Goal: Information Seeking & Learning: Compare options

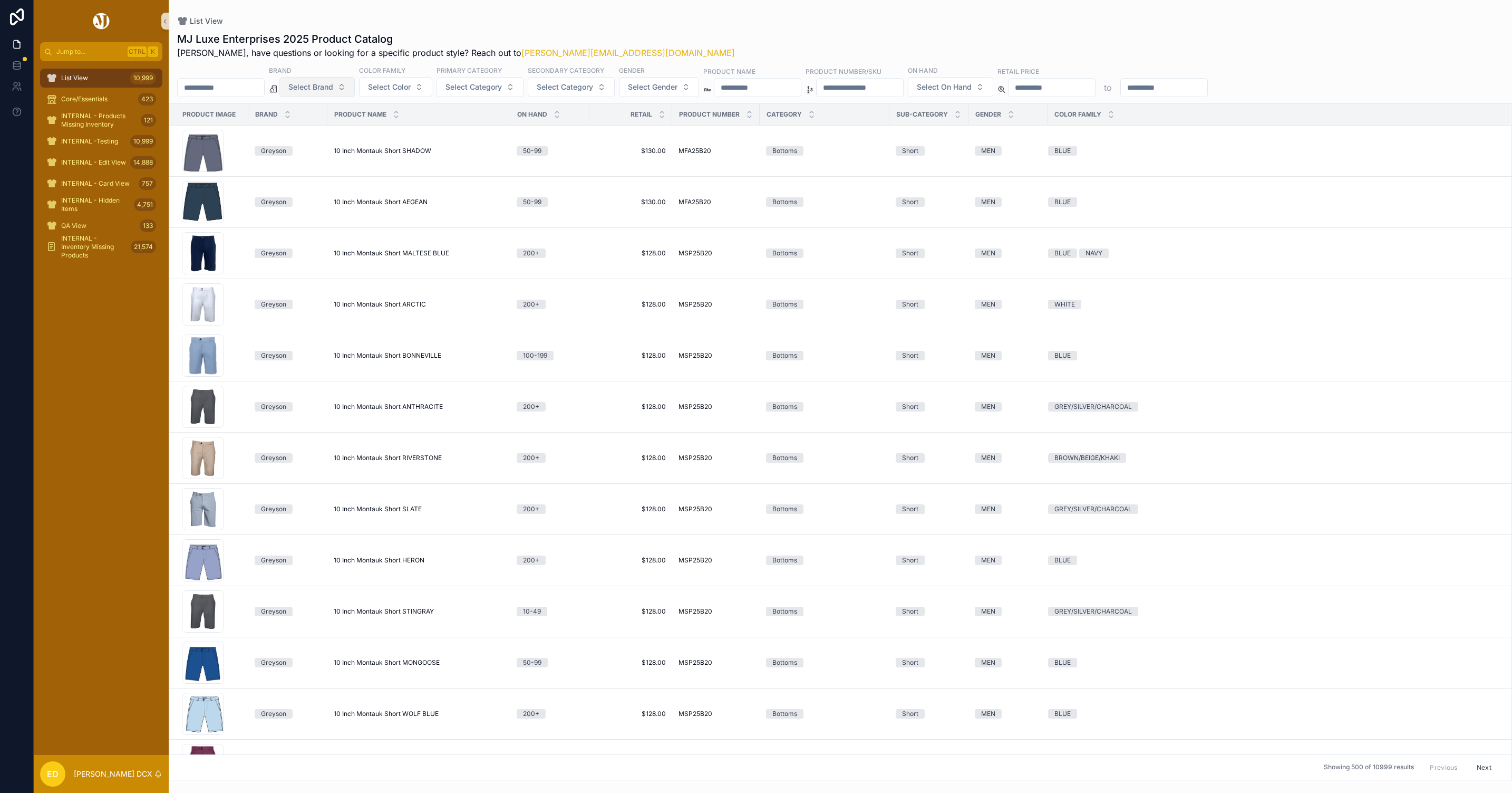
click at [334, 86] on span "Select Brand" at bounding box center [311, 86] width 45 height 11
click at [334, 130] on div "Peter Millar" at bounding box center [341, 130] width 126 height 17
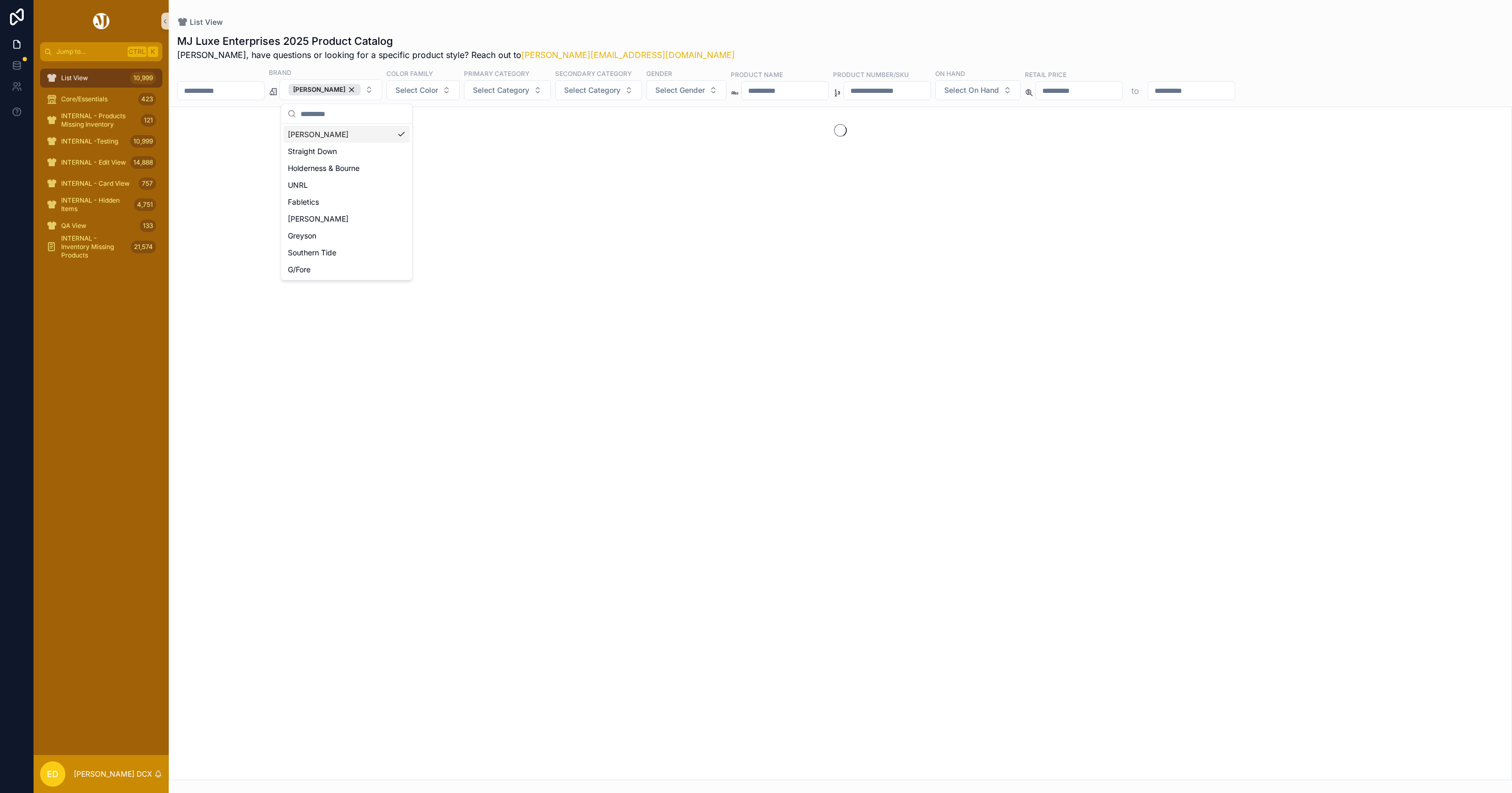
click at [533, 25] on div "List View" at bounding box center [840, 22] width 1327 height 11
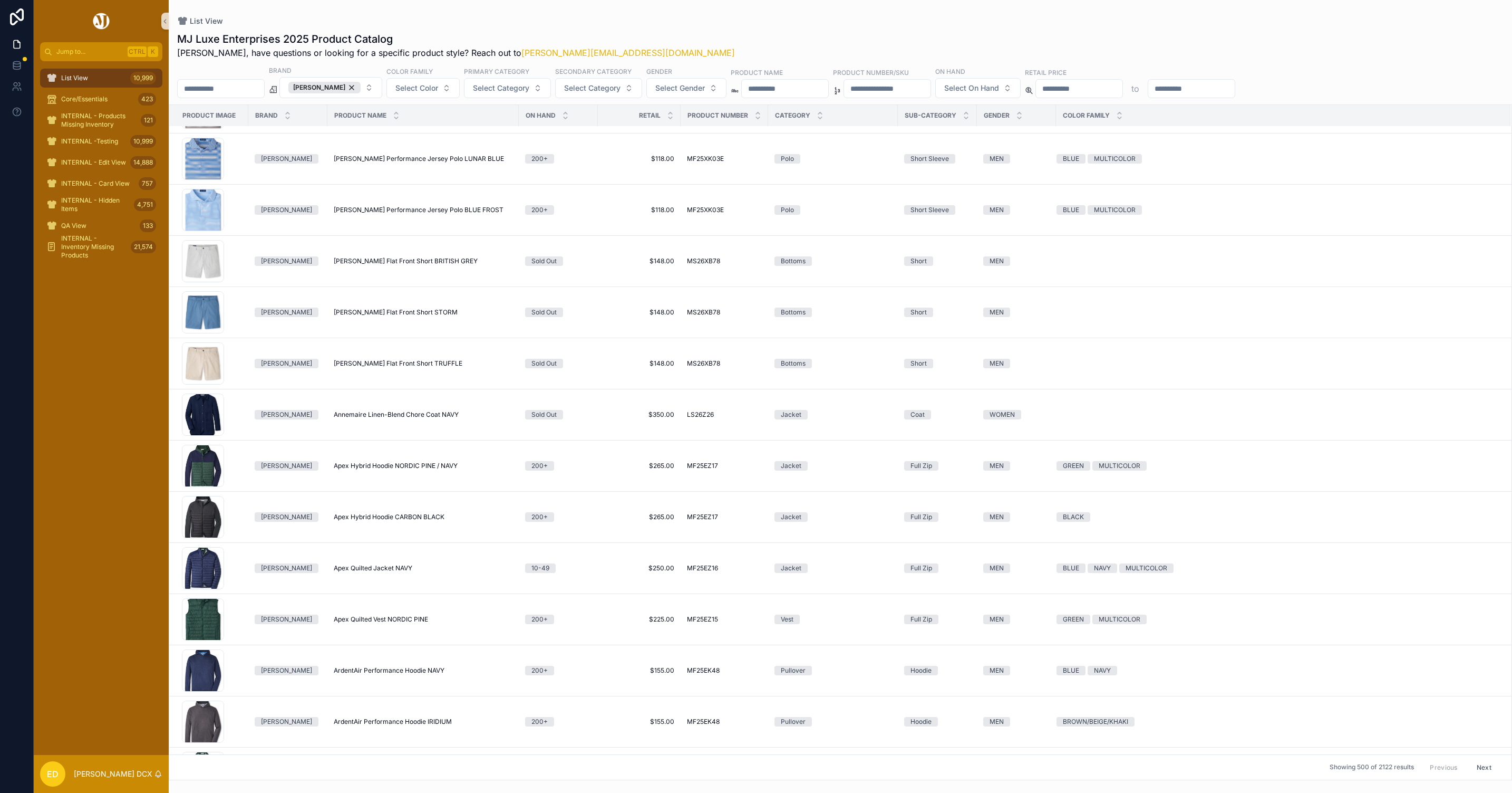
scroll to position [3860, 0]
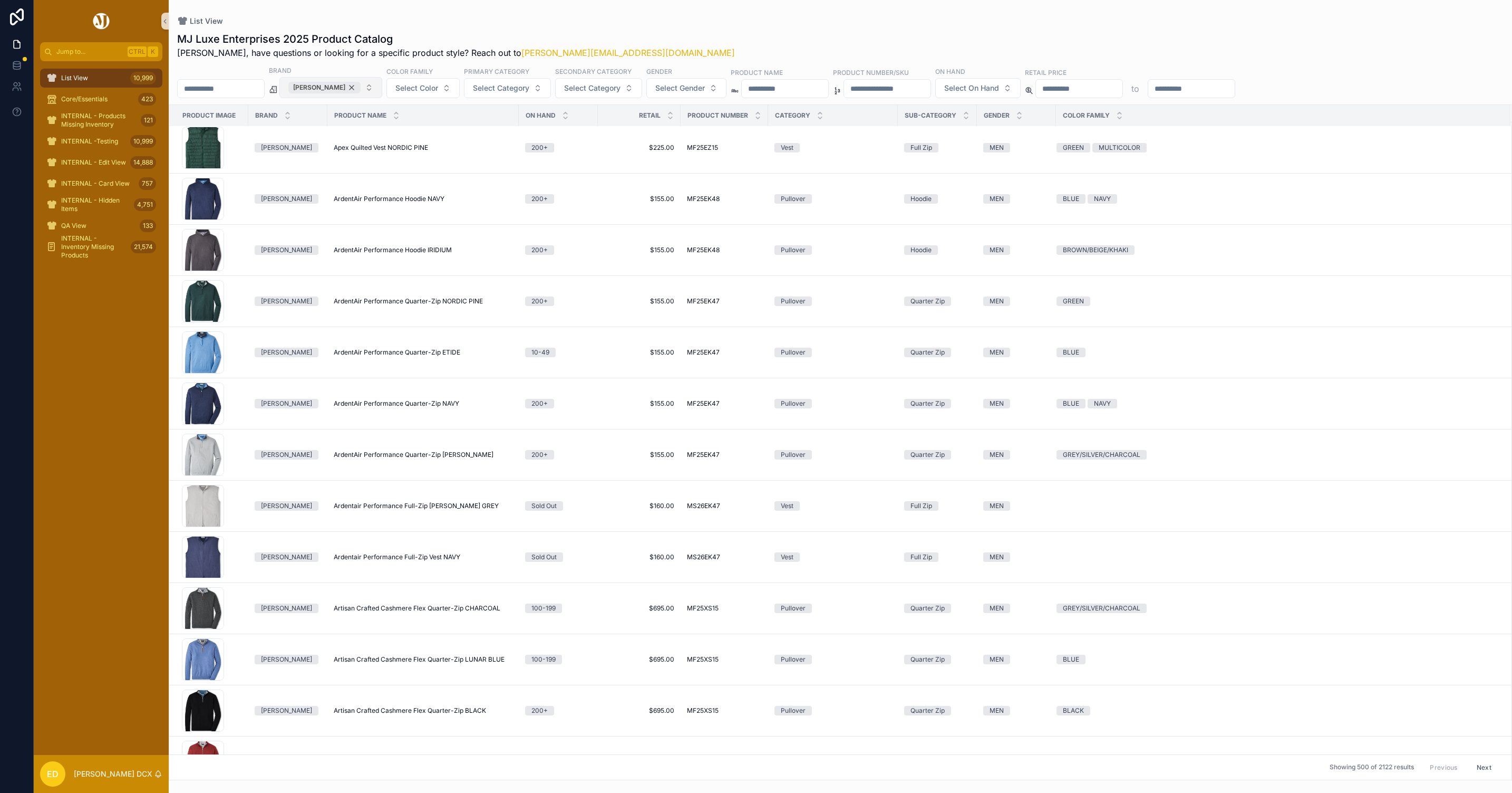
click at [359, 87] on div "Peter Millar" at bounding box center [324, 87] width 72 height 12
click at [359, 87] on button "Peter Millar" at bounding box center [331, 88] width 103 height 21
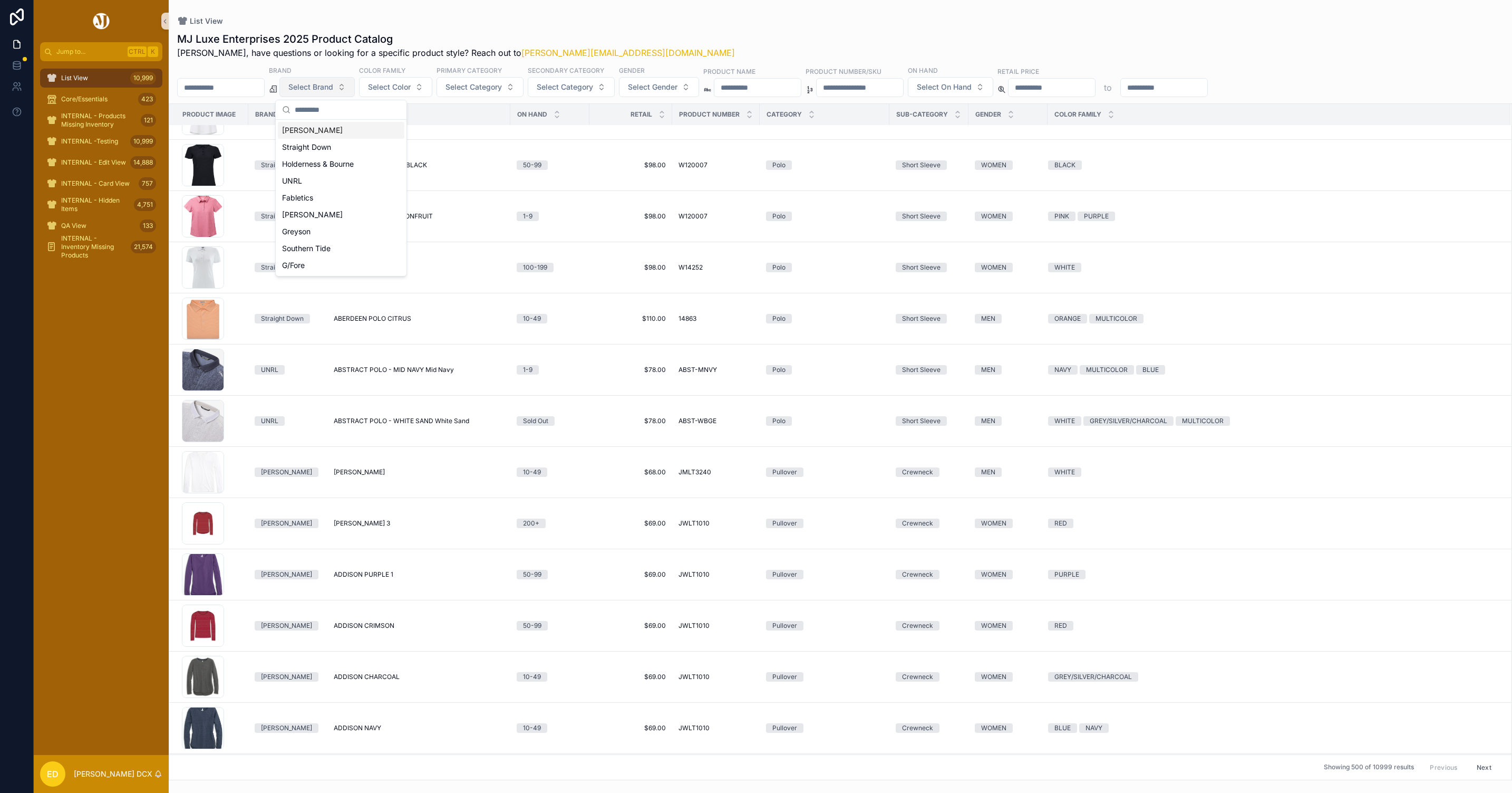
scroll to position [3827, 0]
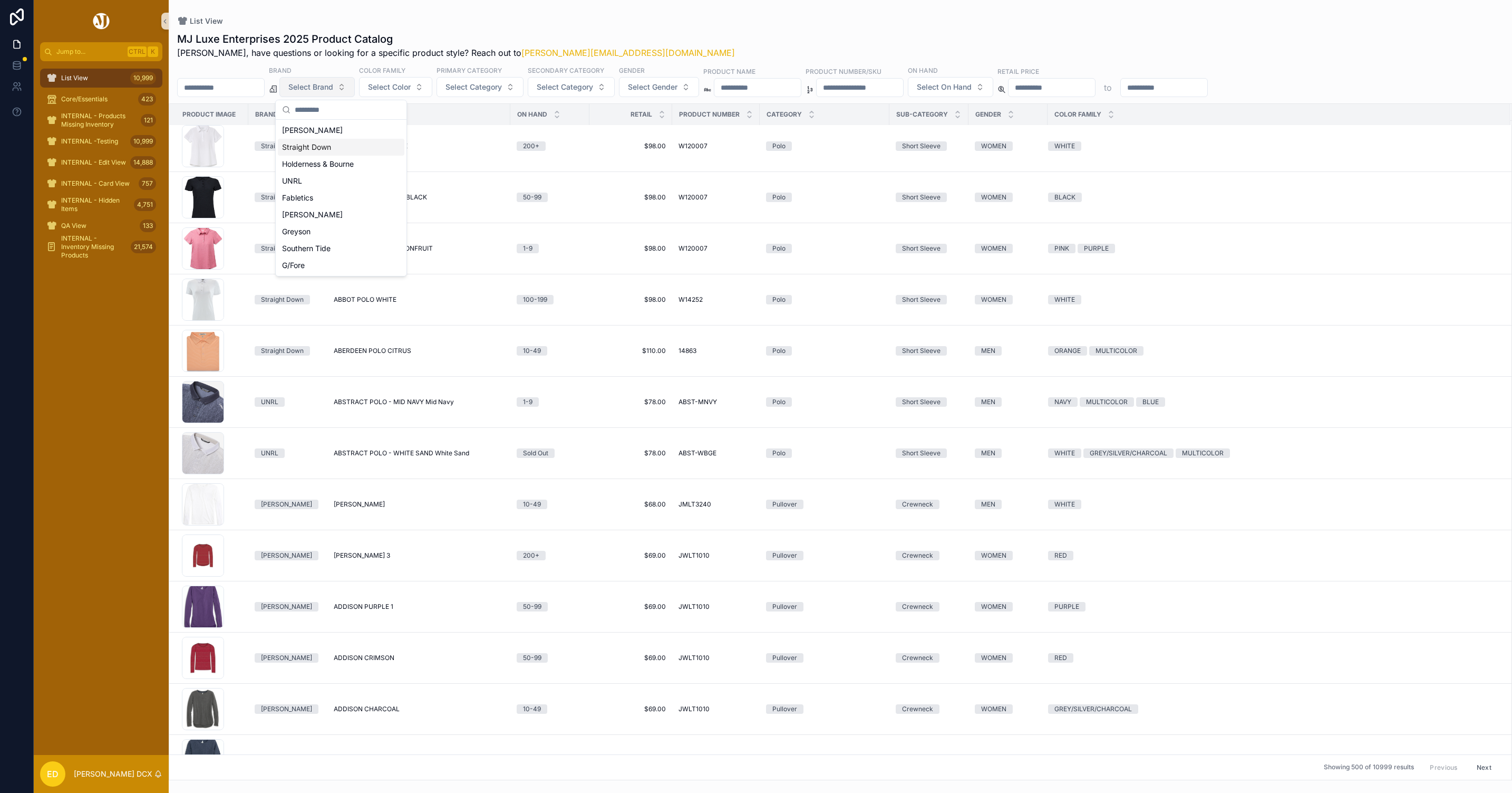
click at [344, 153] on div "Straight Down" at bounding box center [341, 147] width 126 height 17
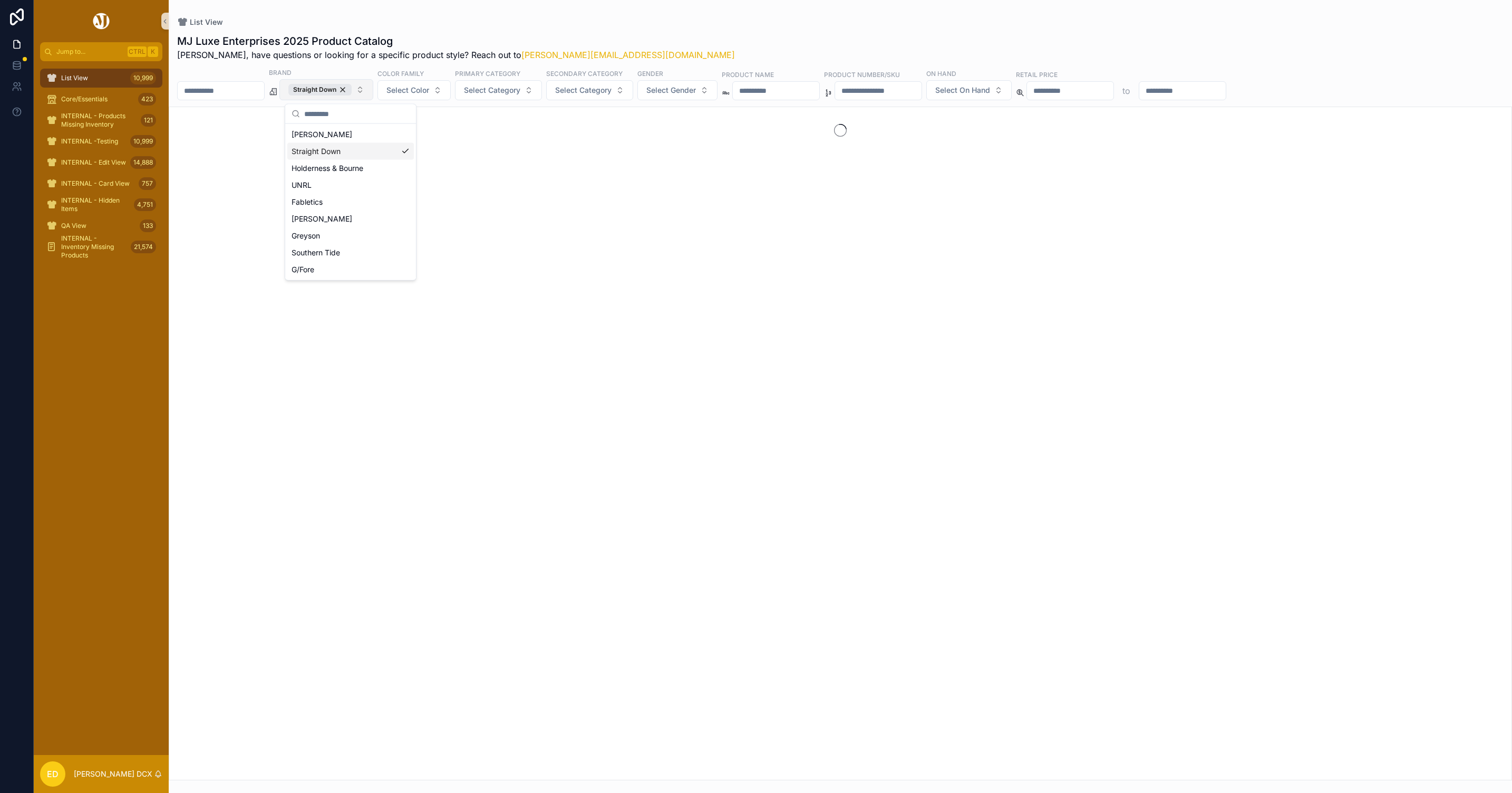
click at [485, 19] on div "List View" at bounding box center [840, 22] width 1327 height 11
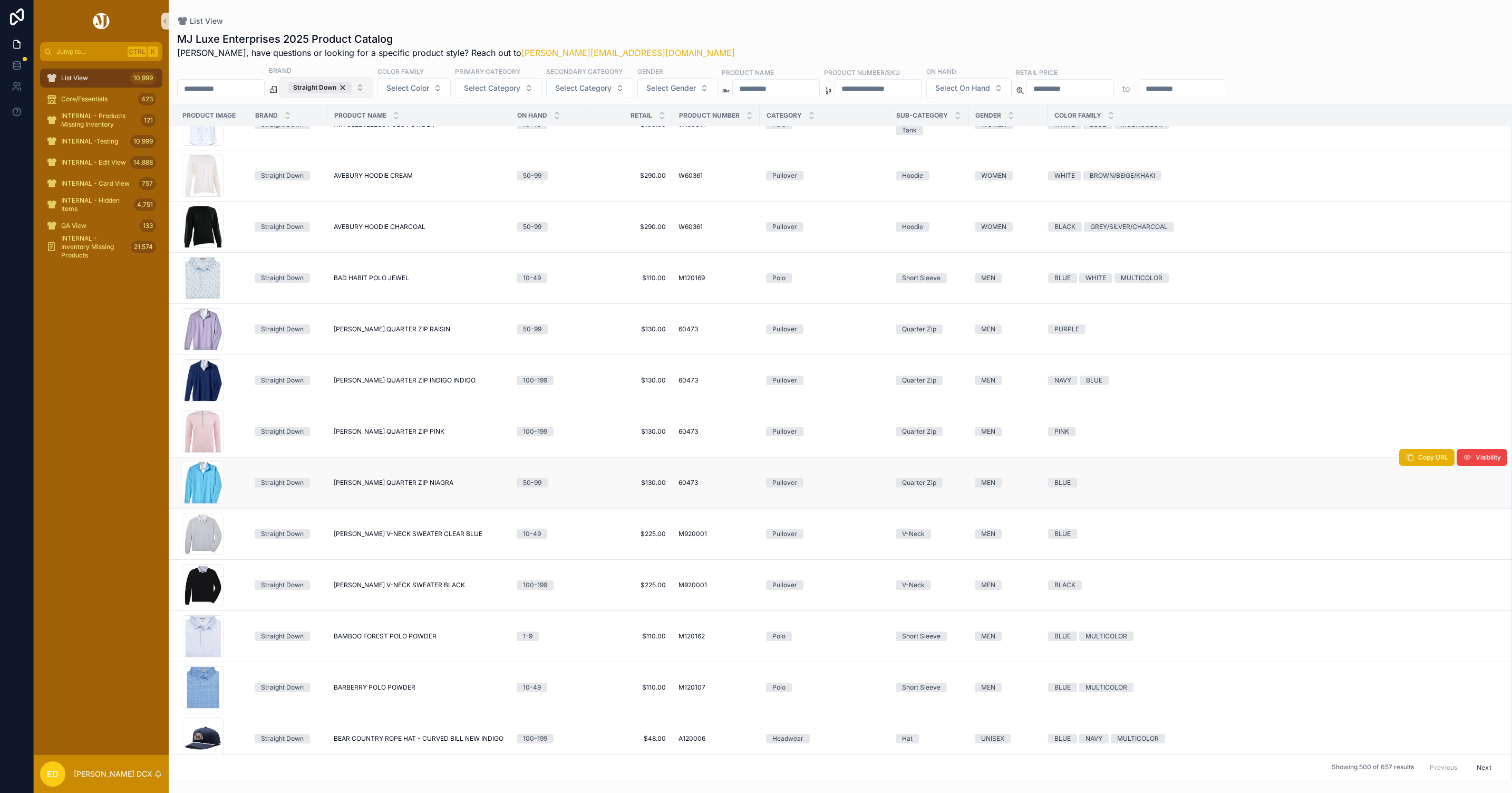
scroll to position [2285, 0]
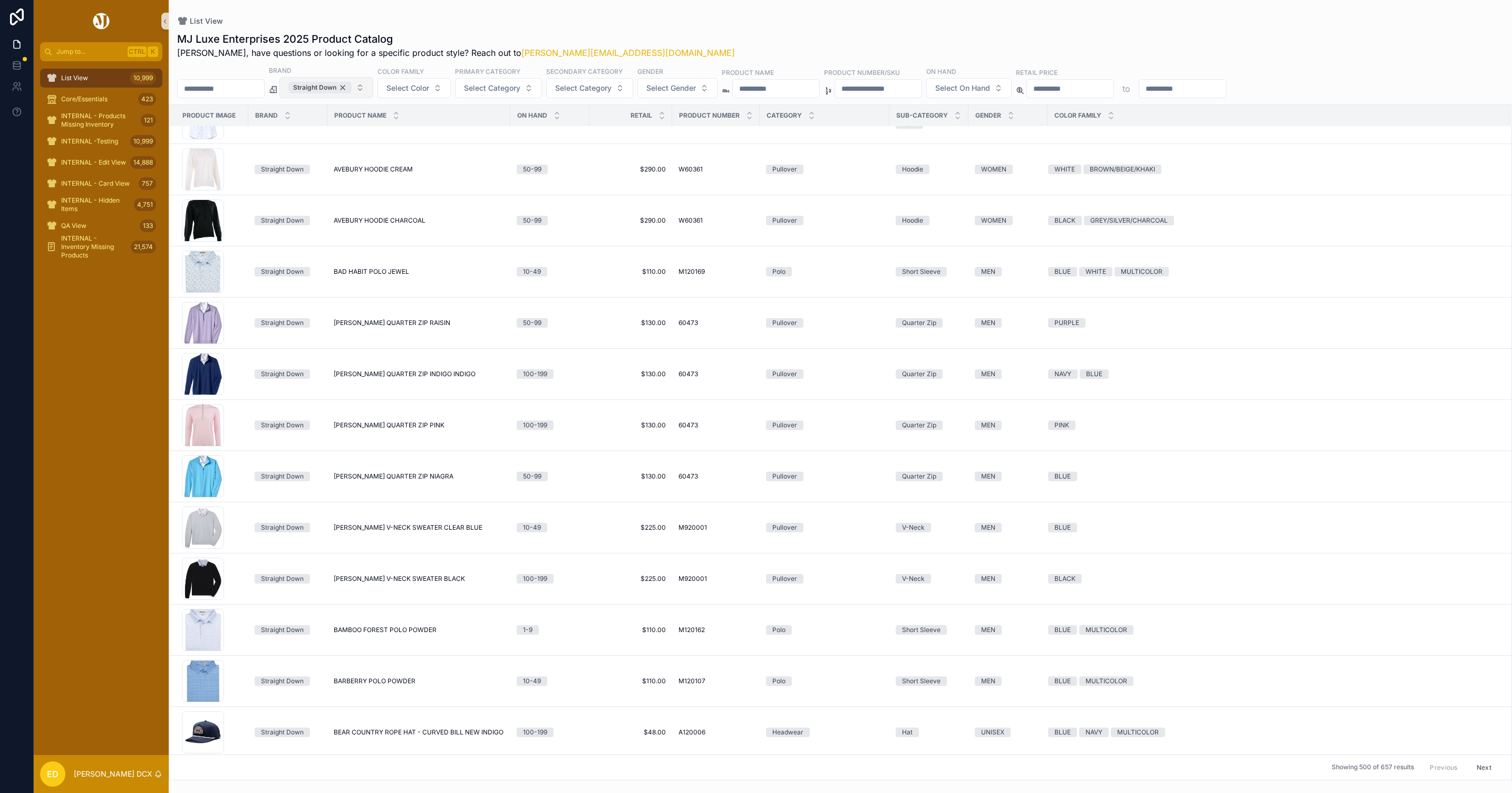
click at [352, 86] on div "Straight Down" at bounding box center [320, 87] width 63 height 12
click at [367, 86] on button "Straight Down" at bounding box center [327, 88] width 94 height 21
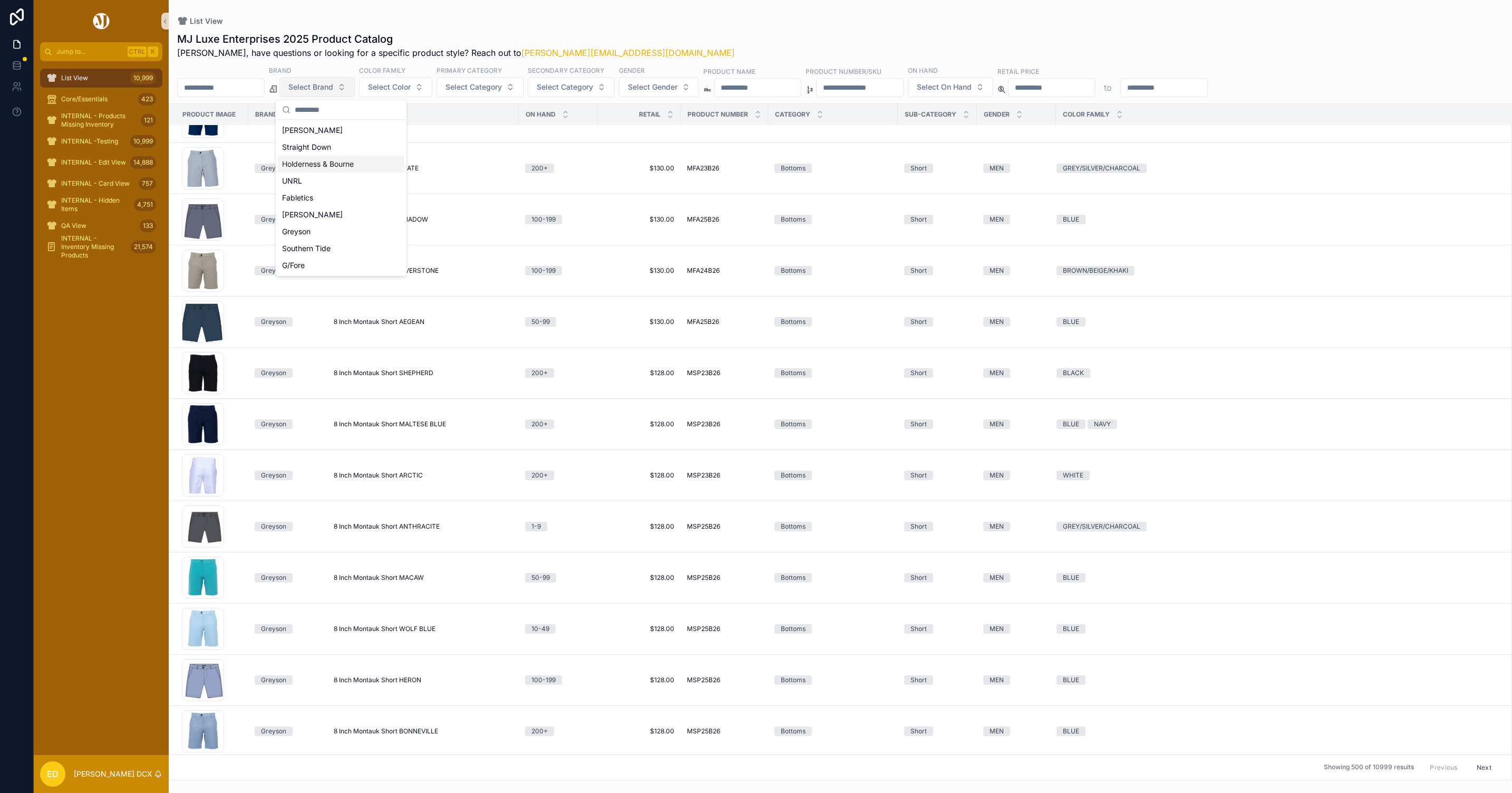
click at [328, 164] on div "Holderness & Bourne" at bounding box center [341, 164] width 126 height 17
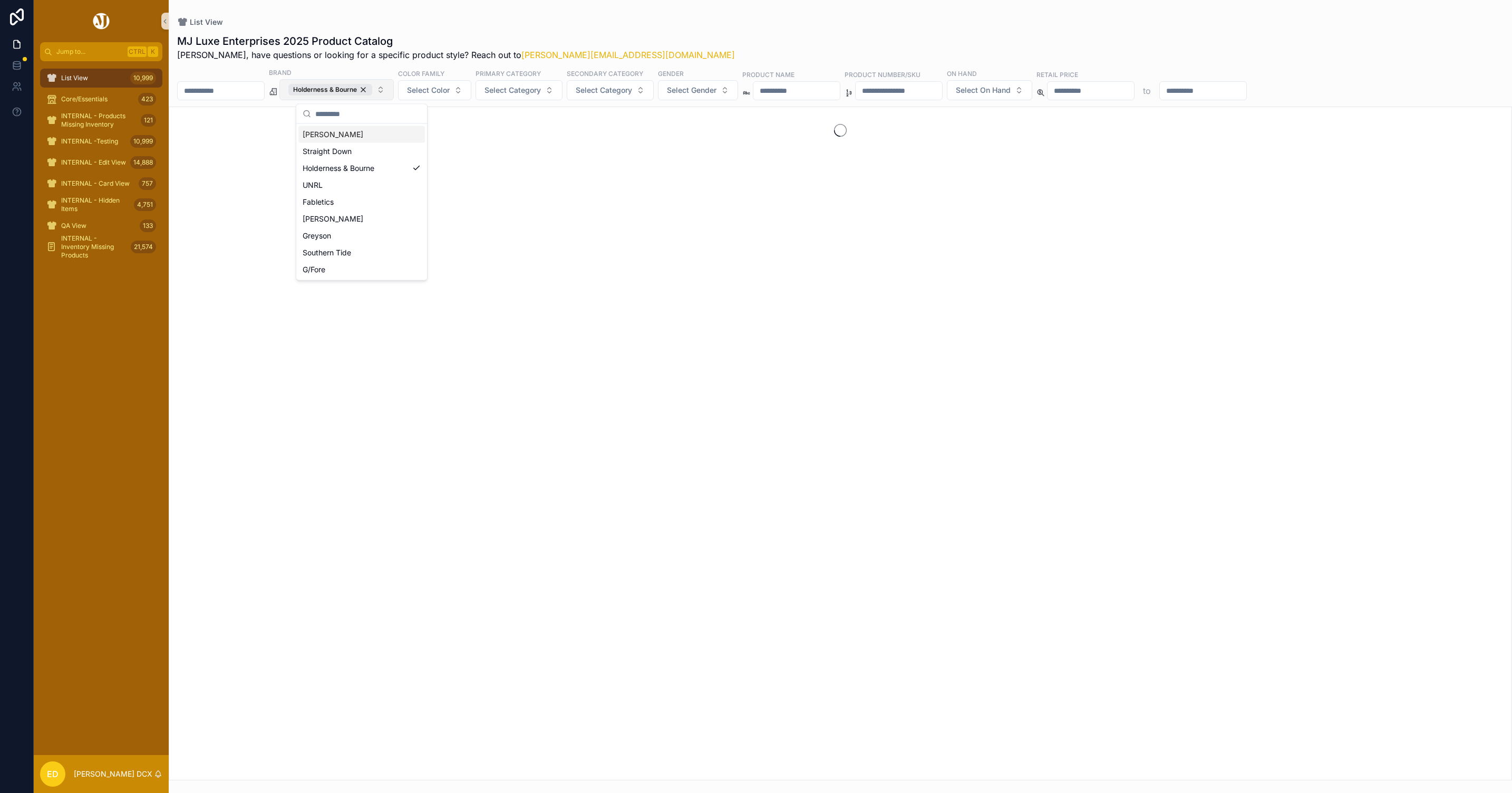
click at [441, 24] on div "List View" at bounding box center [840, 22] width 1327 height 11
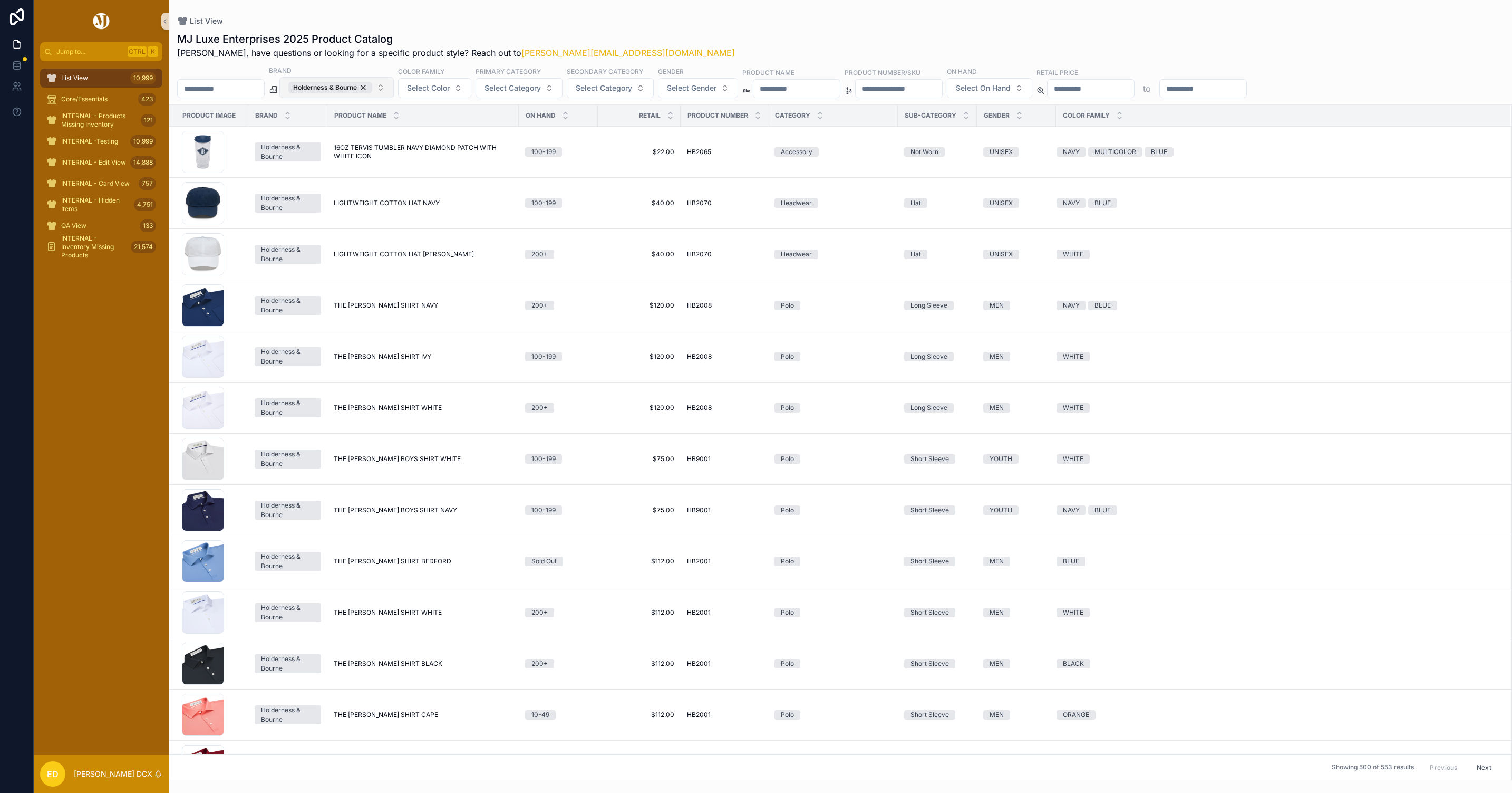
scroll to position [475, 0]
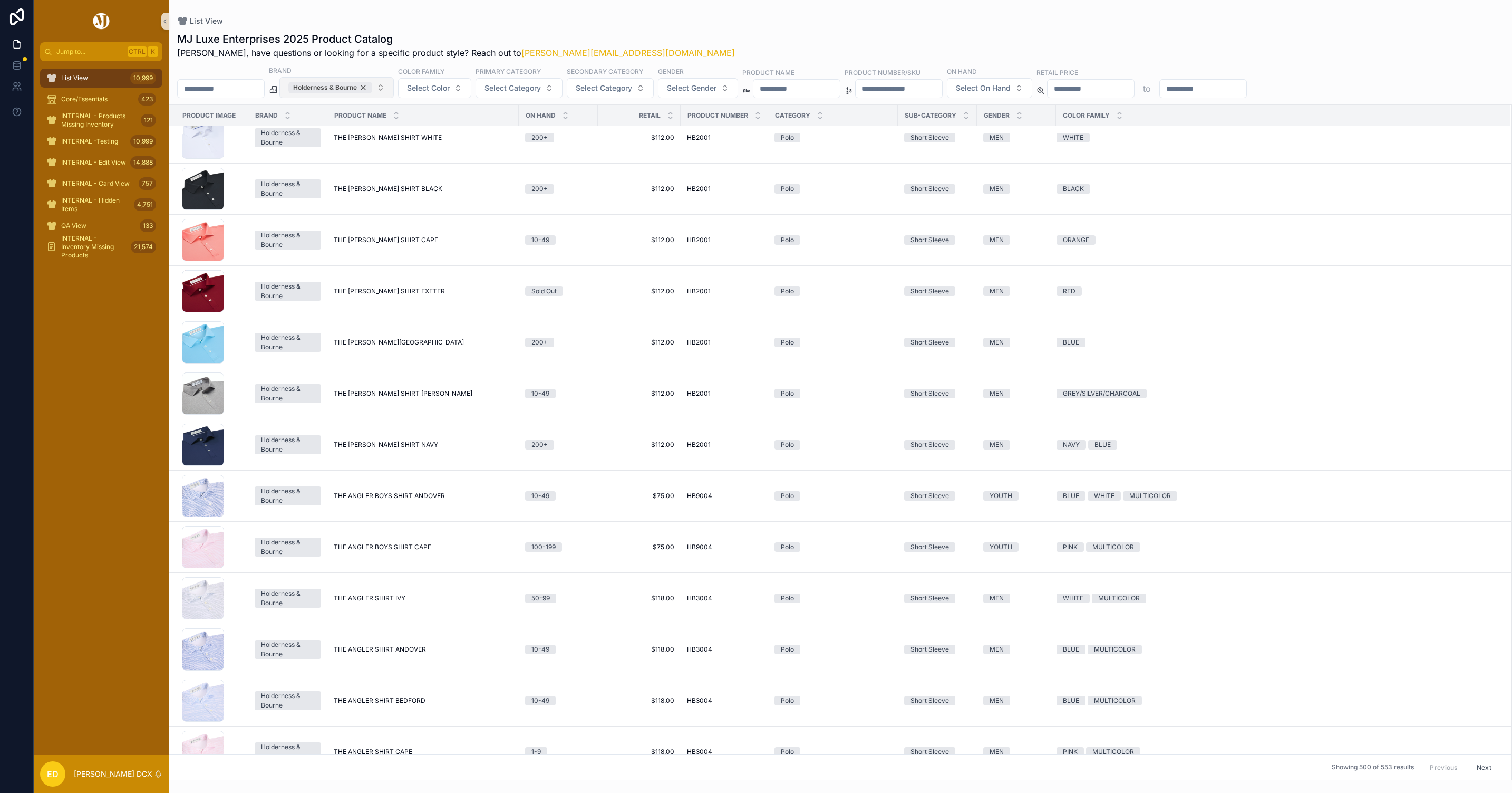
click at [372, 86] on div "Holderness & Bourne" at bounding box center [330, 87] width 84 height 12
click at [366, 86] on button "Holderness & Bourne" at bounding box center [336, 88] width 114 height 21
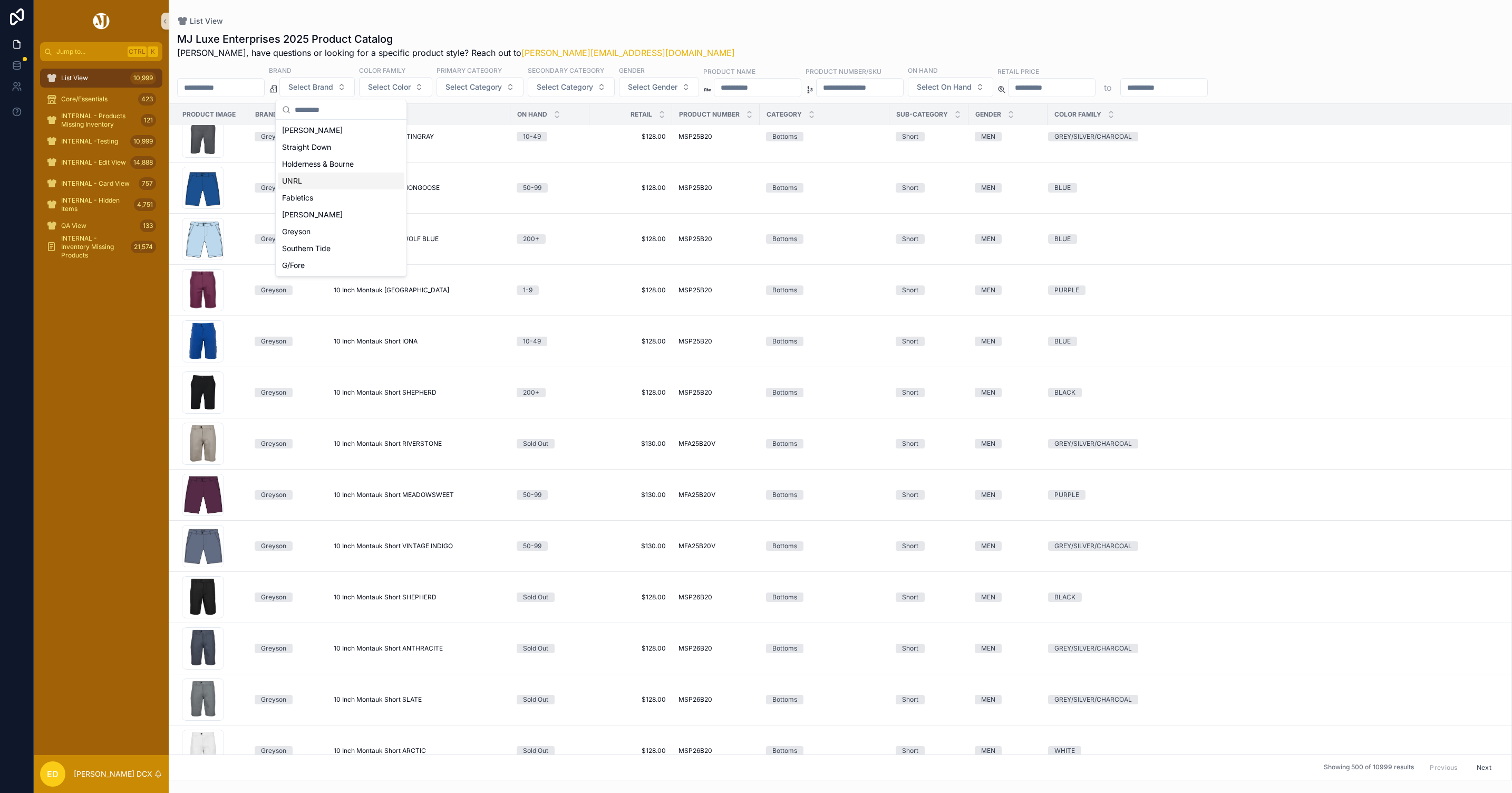
click at [329, 184] on div "UNRL" at bounding box center [341, 181] width 126 height 17
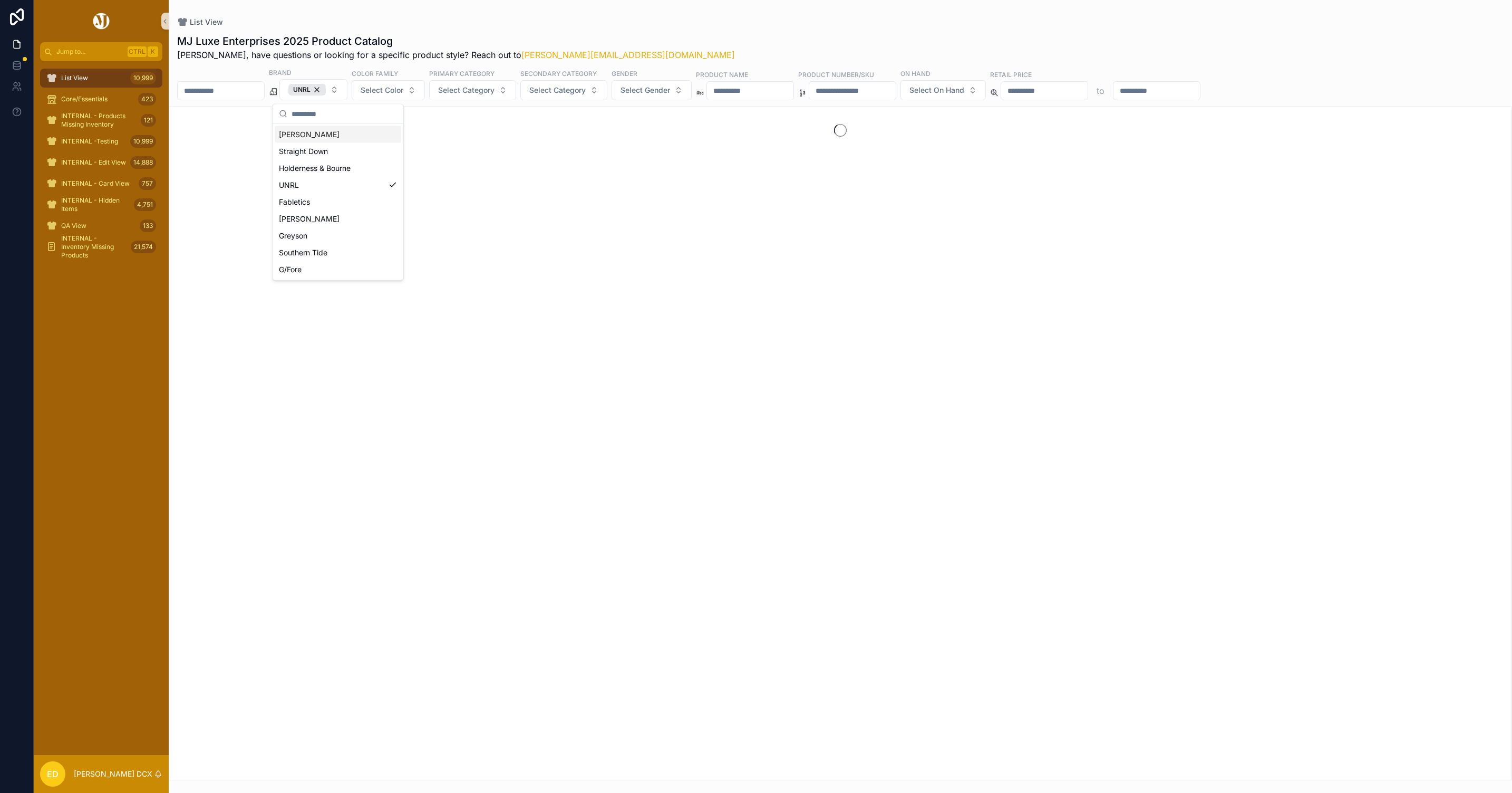
click at [407, 25] on div "List View" at bounding box center [840, 22] width 1327 height 11
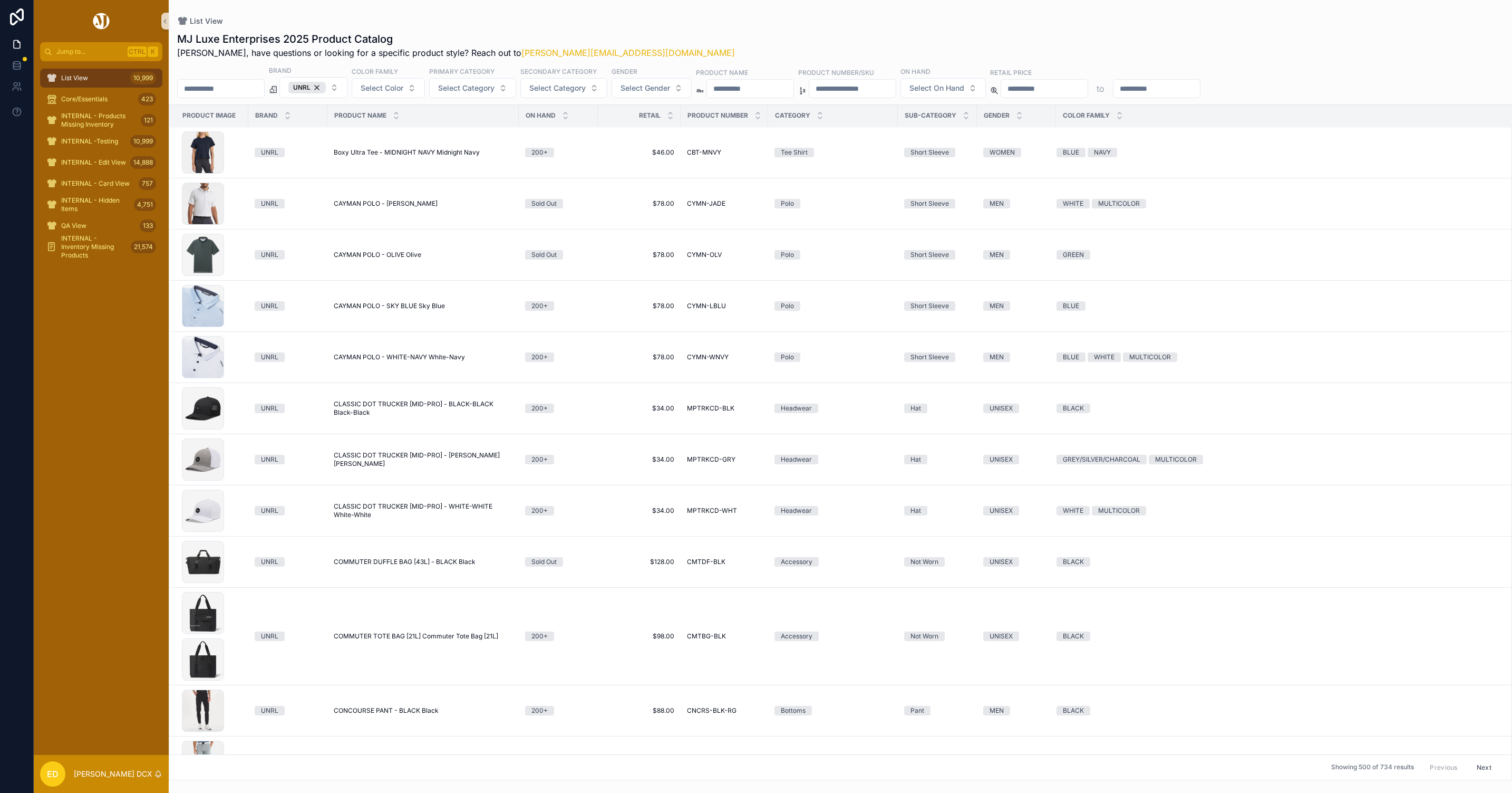
scroll to position [1891, 0]
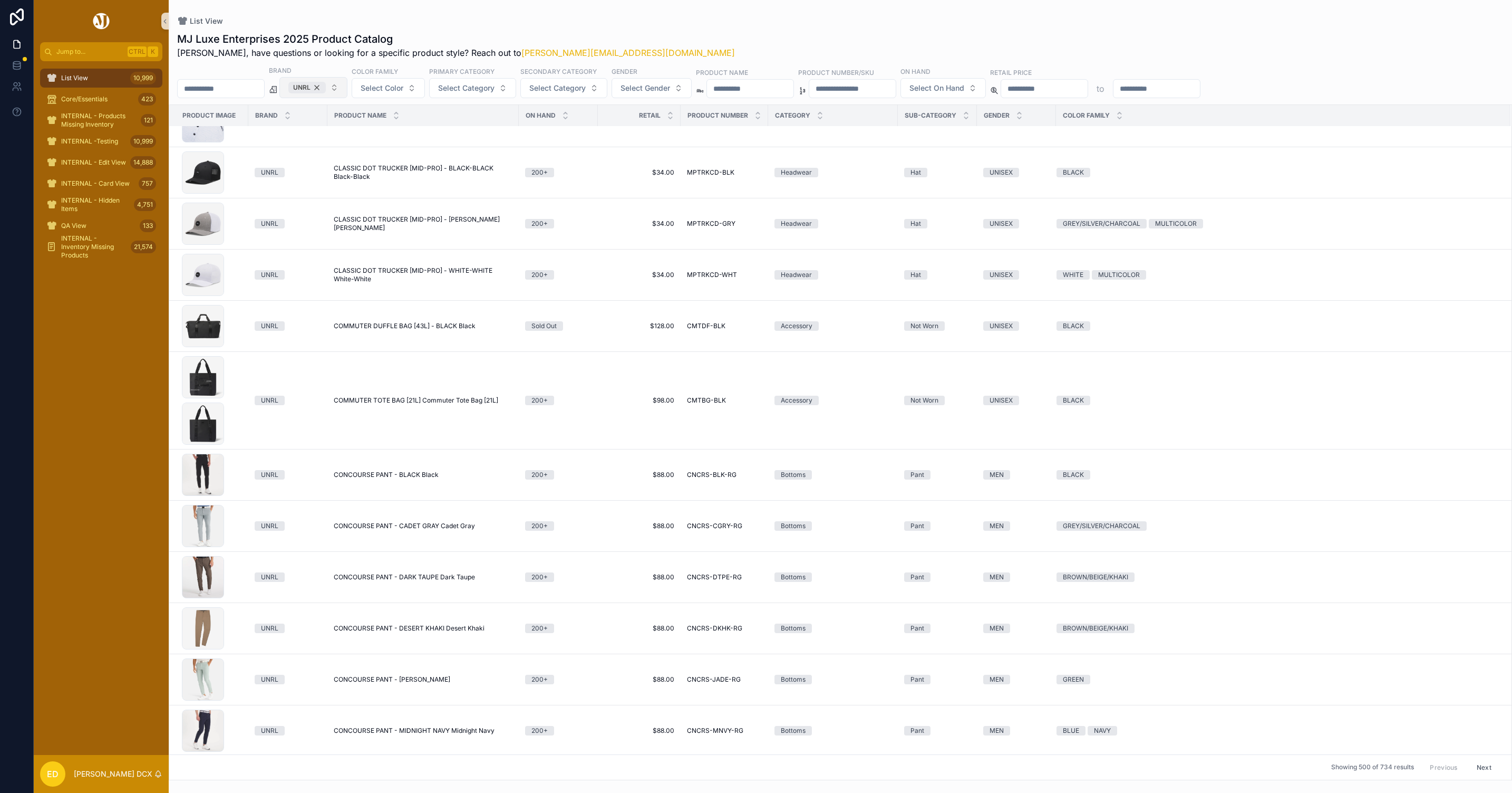
click at [326, 87] on div "UNRL" at bounding box center [307, 87] width 37 height 12
click at [326, 86] on span "UNRL" at bounding box center [307, 87] width 37 height 12
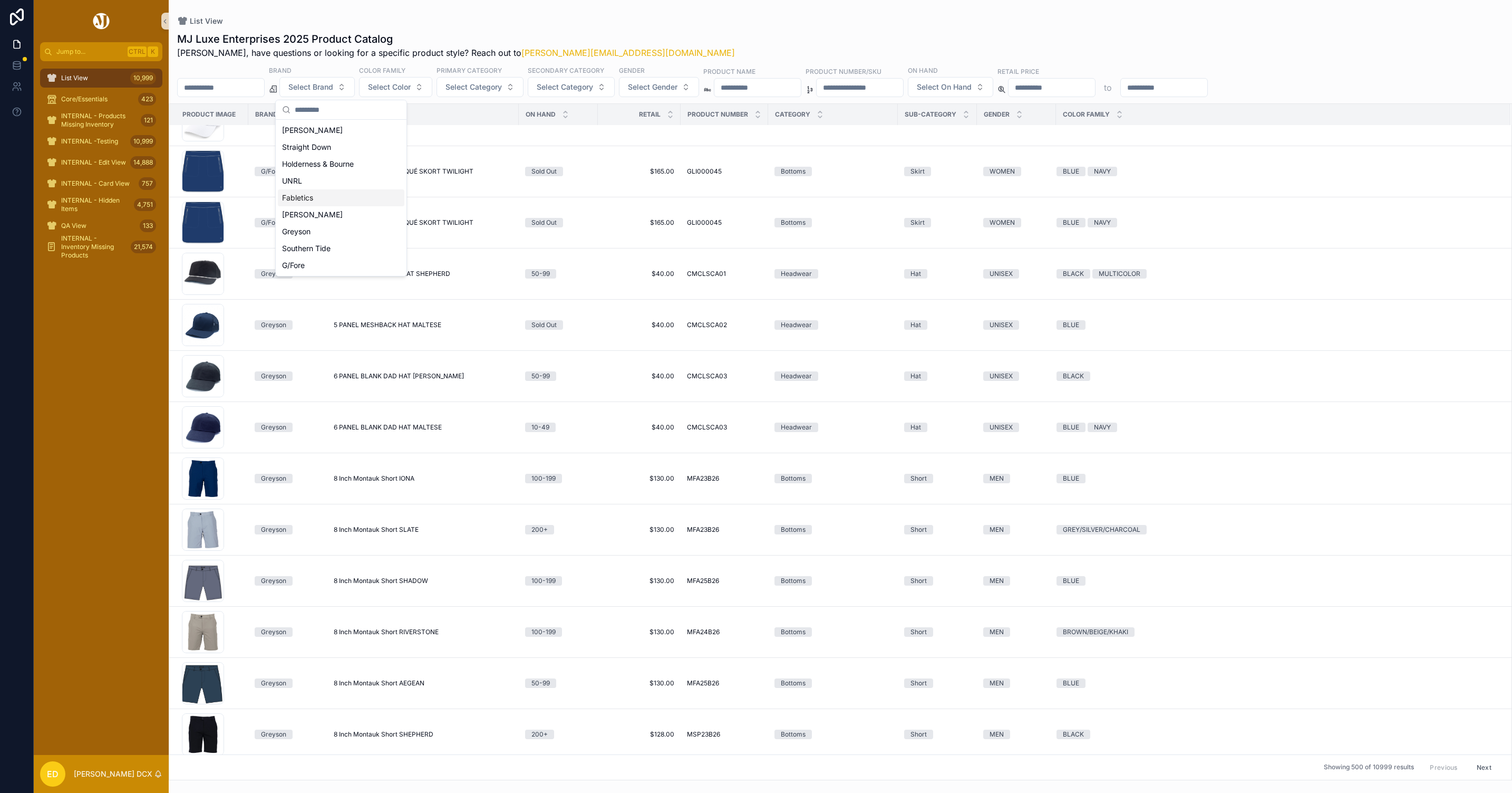
click at [320, 195] on div "Fabletics" at bounding box center [341, 198] width 126 height 17
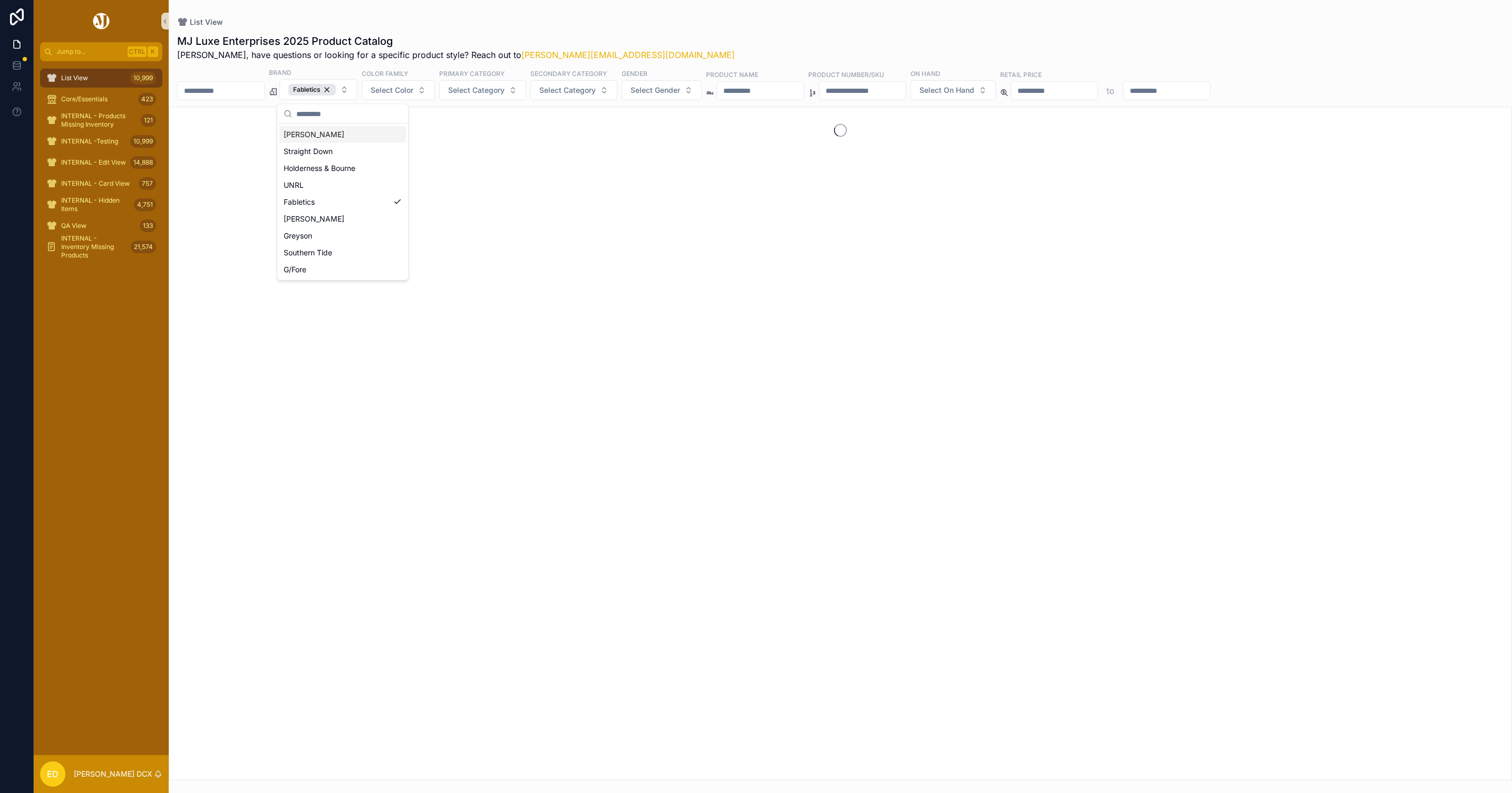
click at [412, 1] on div "List View MJ Luxe Enterprises 2025 Product Catalog Erwin, have questions or loo…" at bounding box center [840, 390] width 1343 height 780
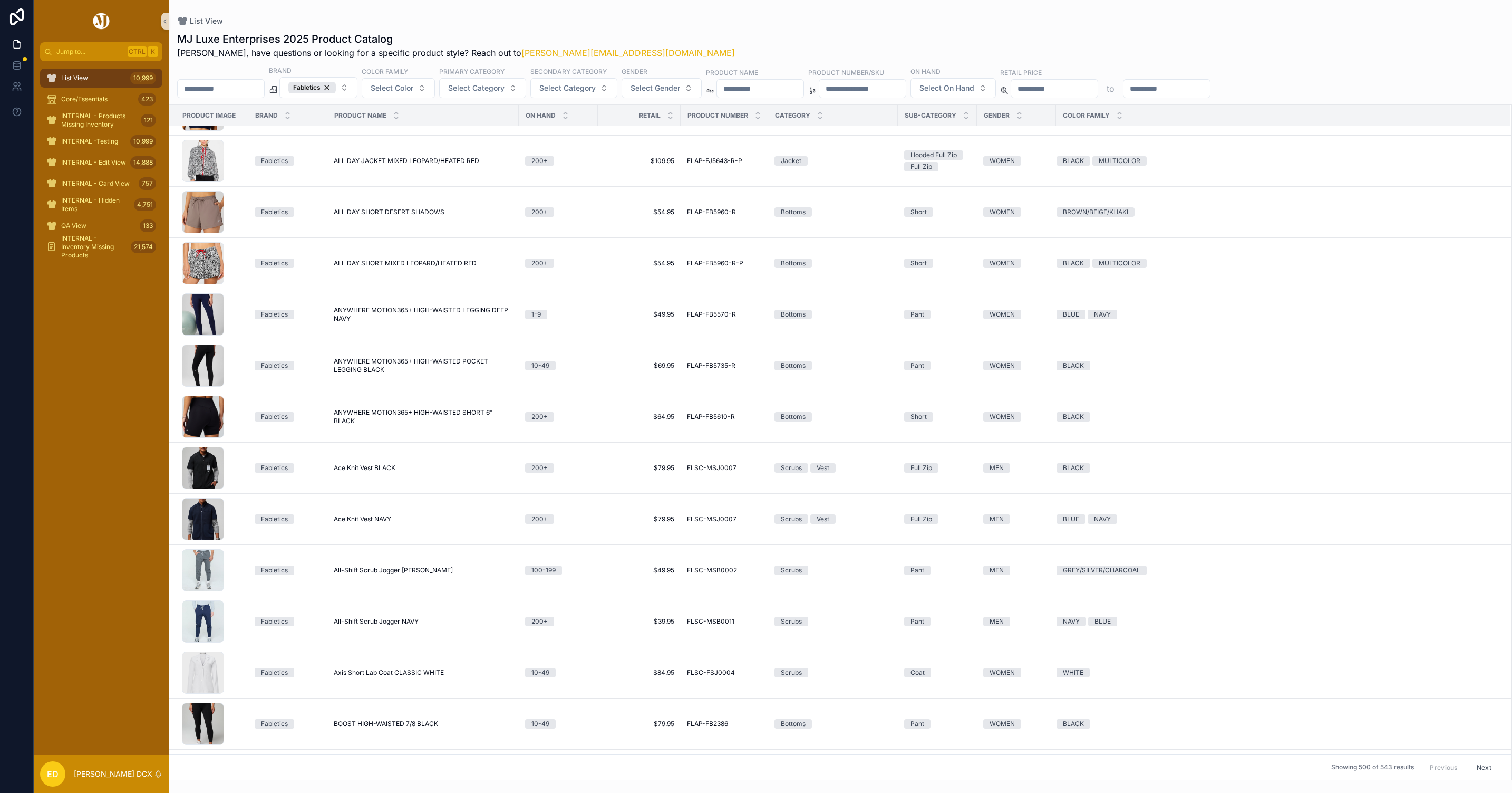
scroll to position [946, 0]
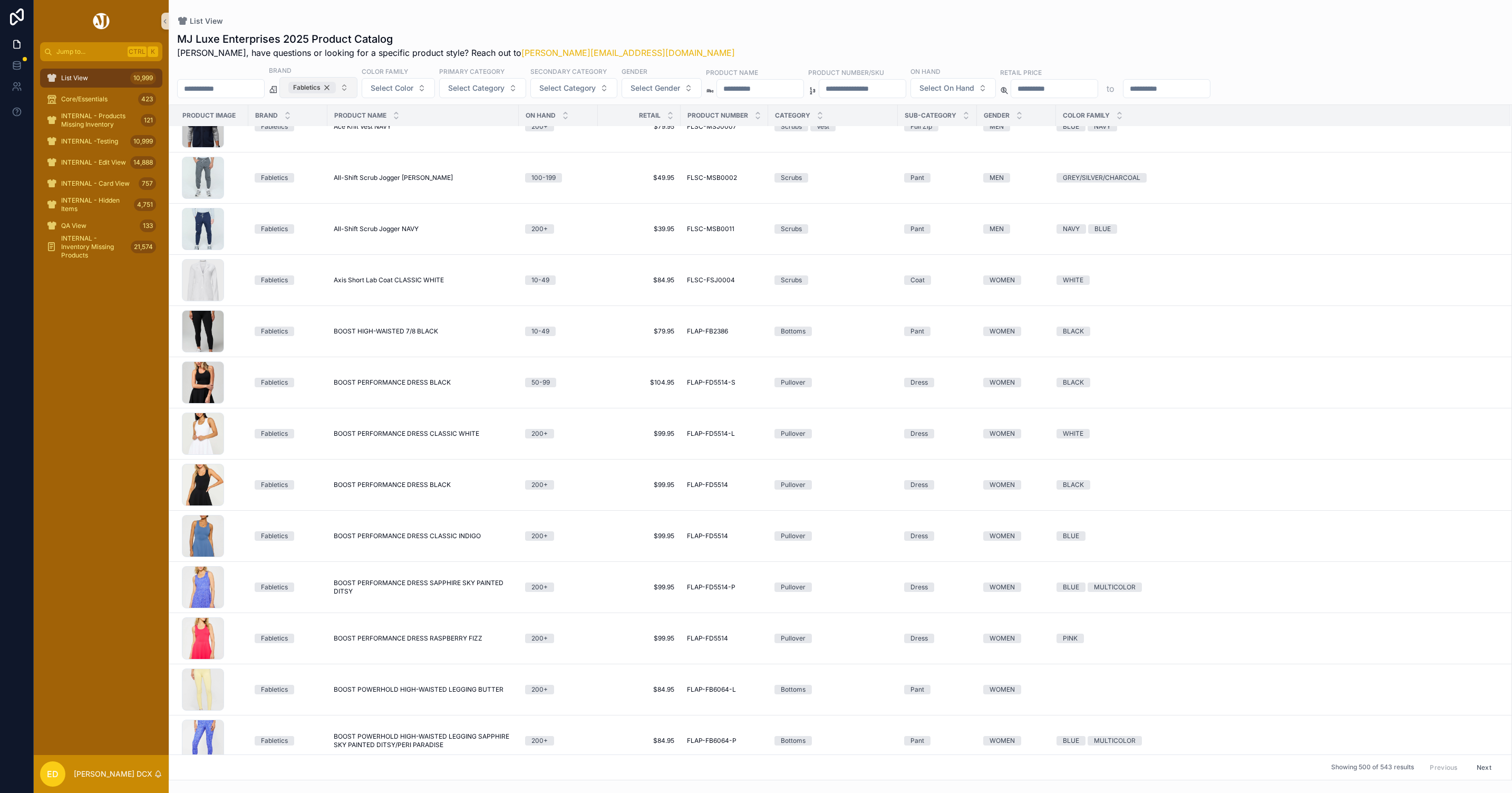
click at [336, 86] on div "Fabletics" at bounding box center [313, 87] width 48 height 12
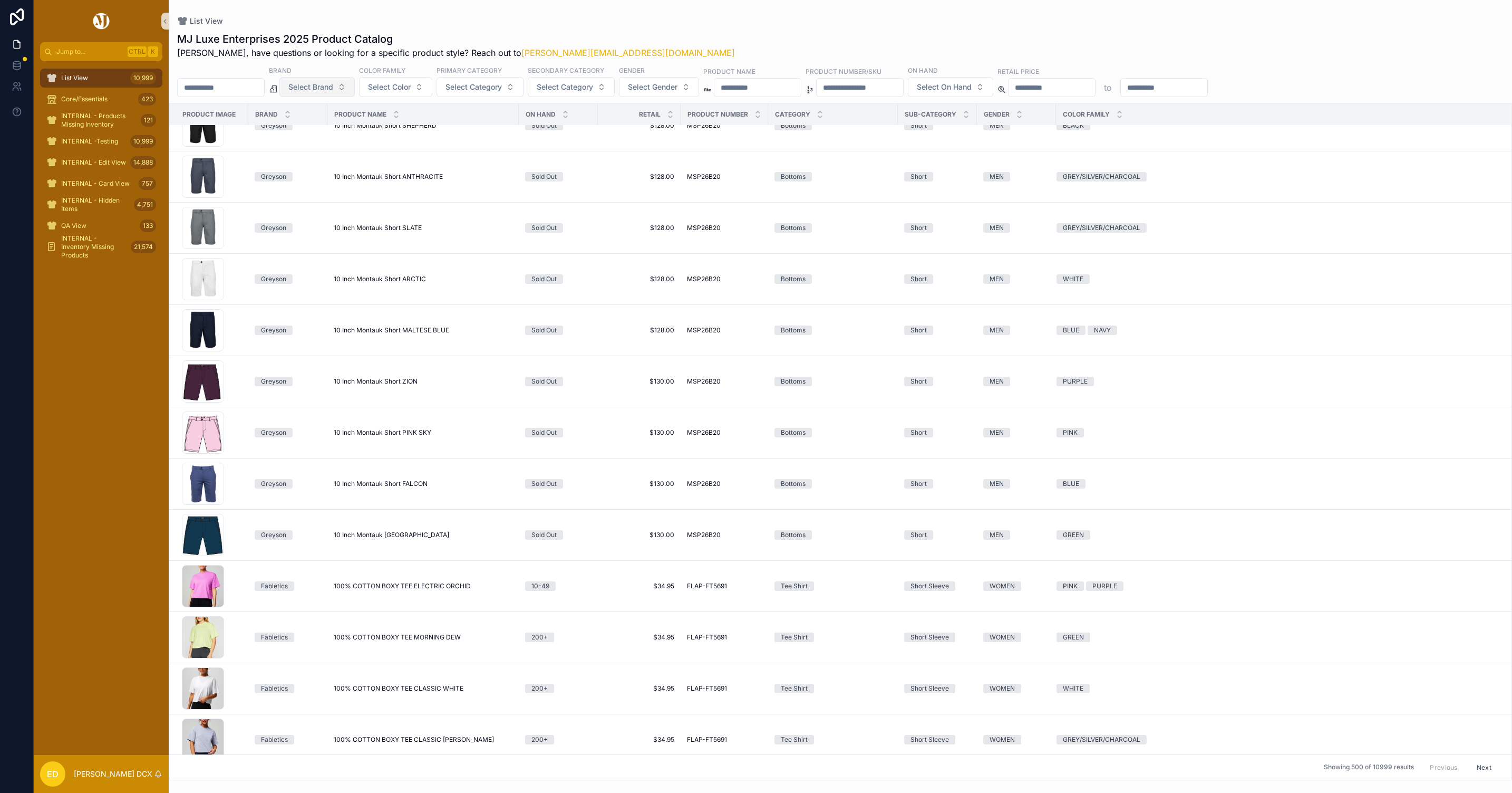
click at [334, 86] on span "Select Brand" at bounding box center [311, 86] width 45 height 11
click at [323, 209] on div "Johnnie-O" at bounding box center [341, 215] width 126 height 17
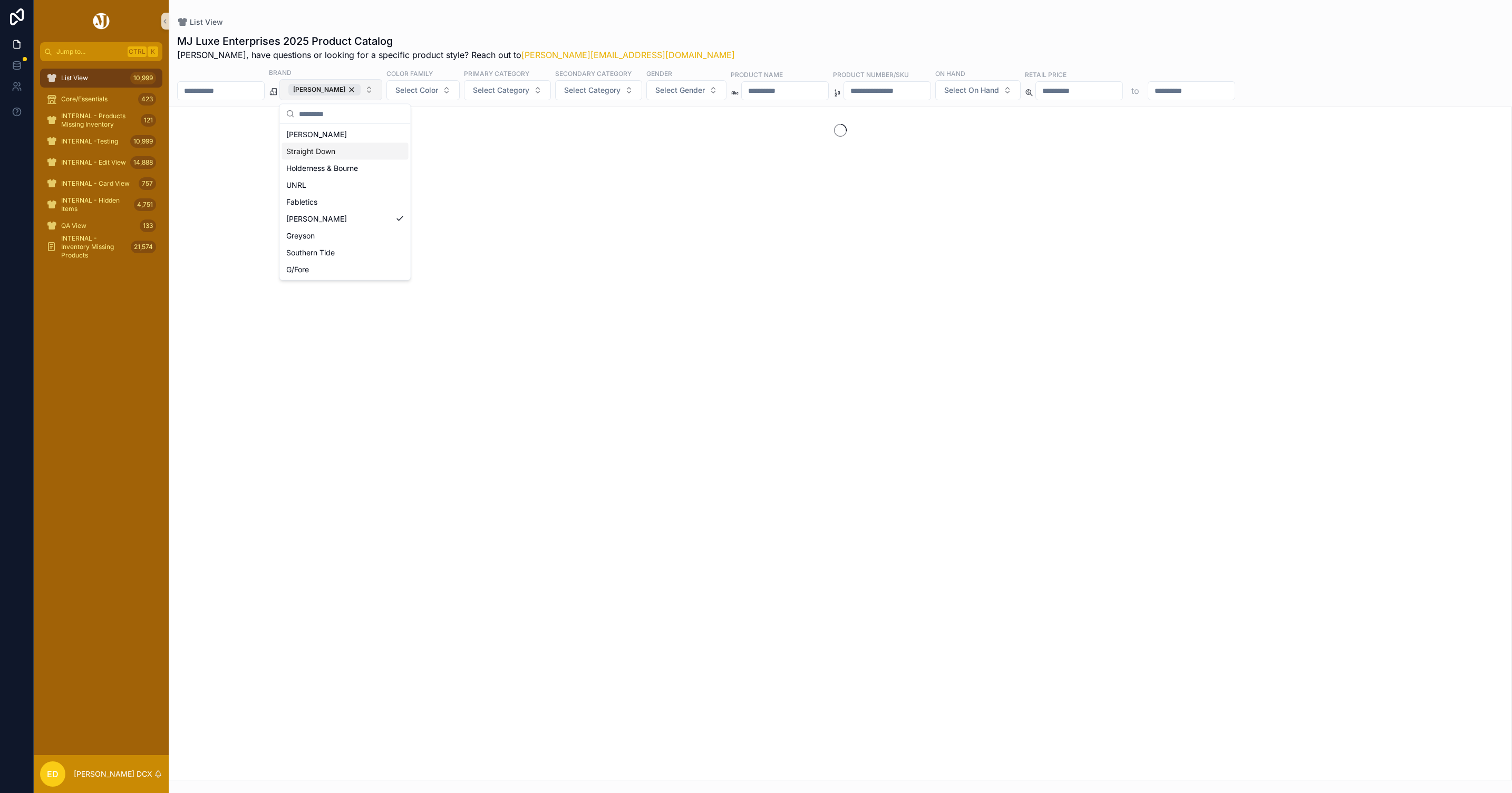
click at [452, 19] on div "List View" at bounding box center [840, 22] width 1327 height 11
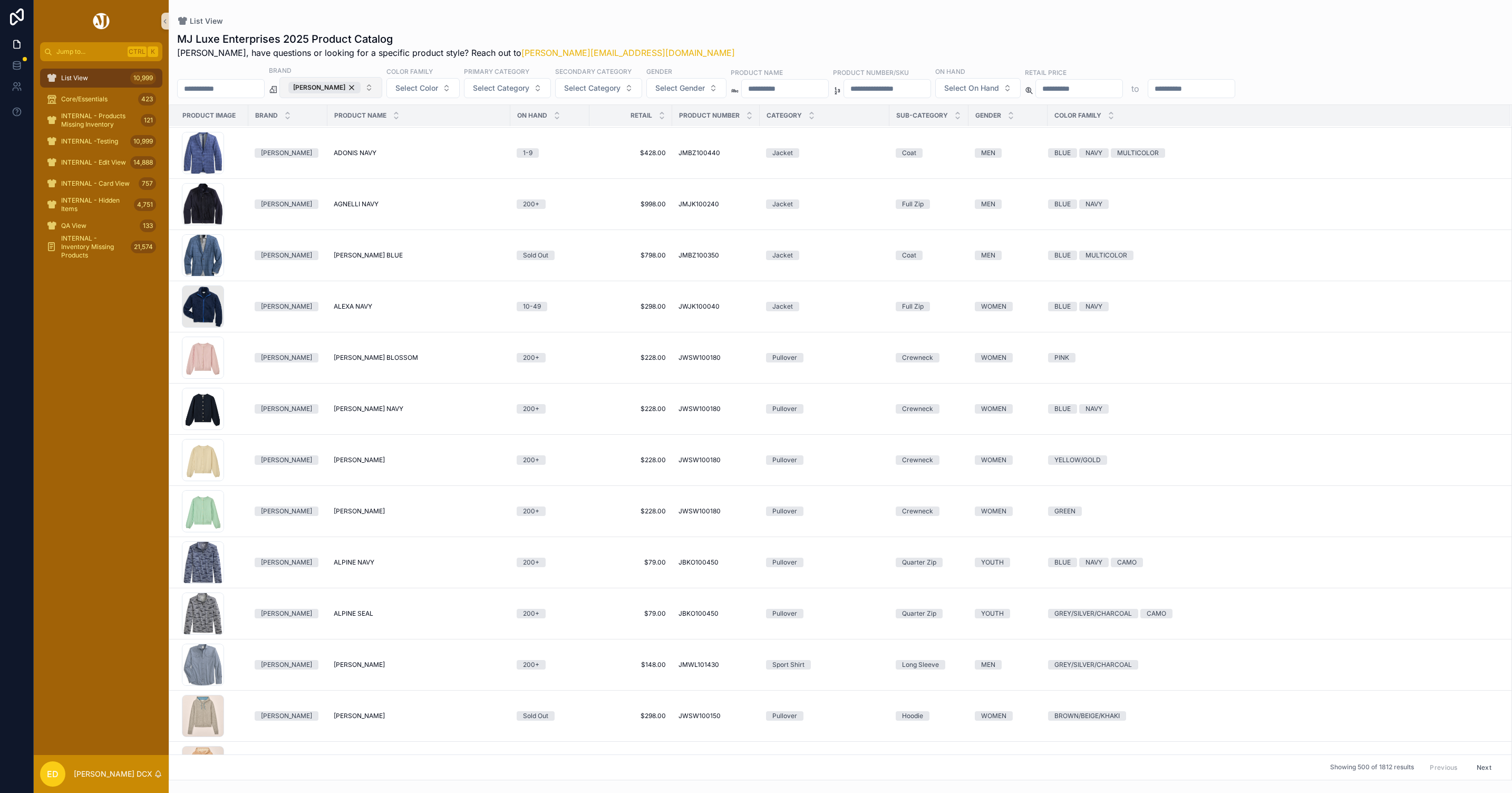
scroll to position [1420, 0]
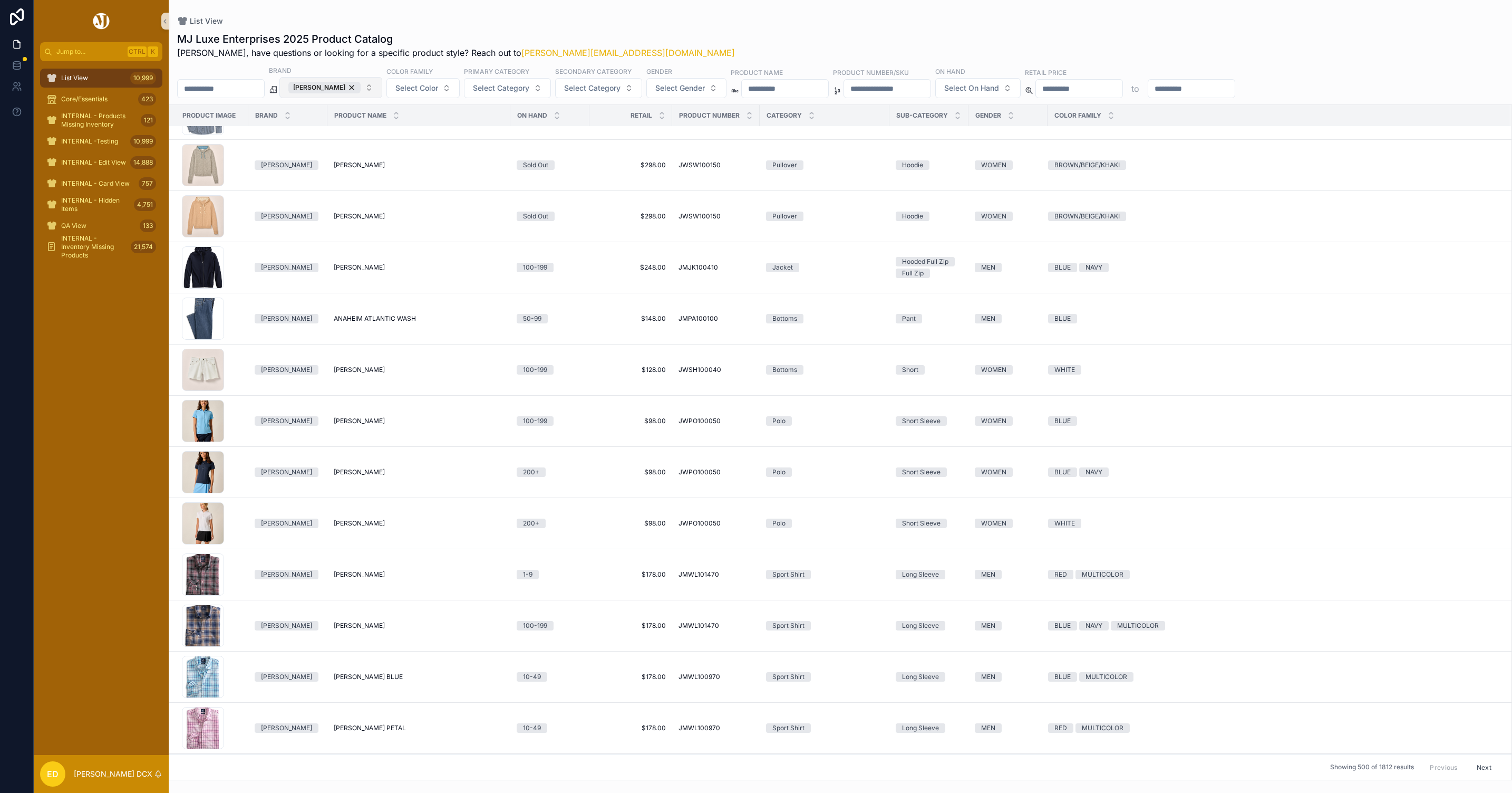
drag, startPoint x: 358, startPoint y: 87, endPoint x: 357, endPoint y: 94, distance: 7.1
click at [358, 87] on div "Johnnie-O" at bounding box center [324, 87] width 72 height 12
click at [358, 87] on button "Johnnie-O" at bounding box center [331, 88] width 103 height 21
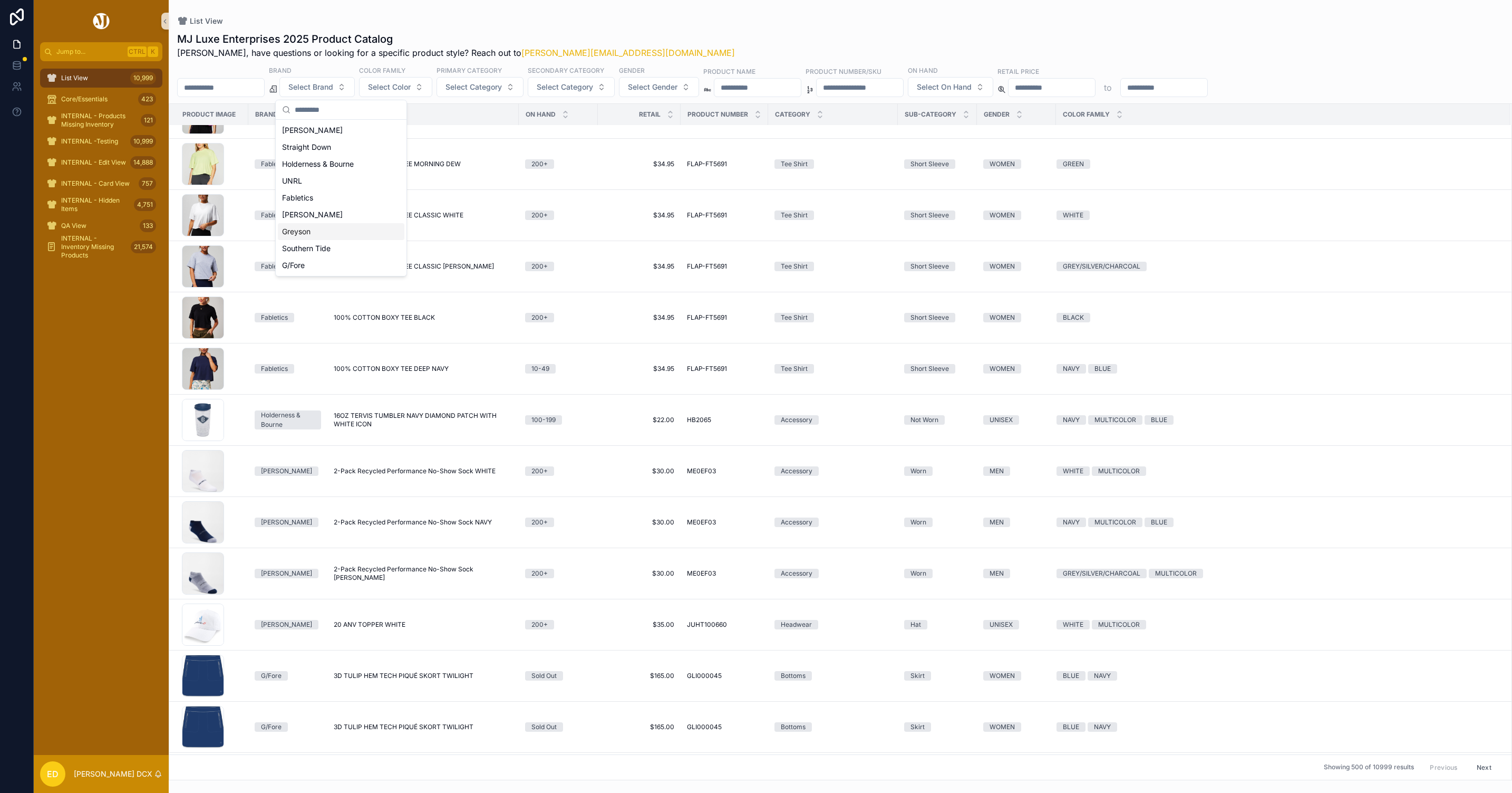
click at [327, 225] on div "Greyson" at bounding box center [341, 232] width 126 height 17
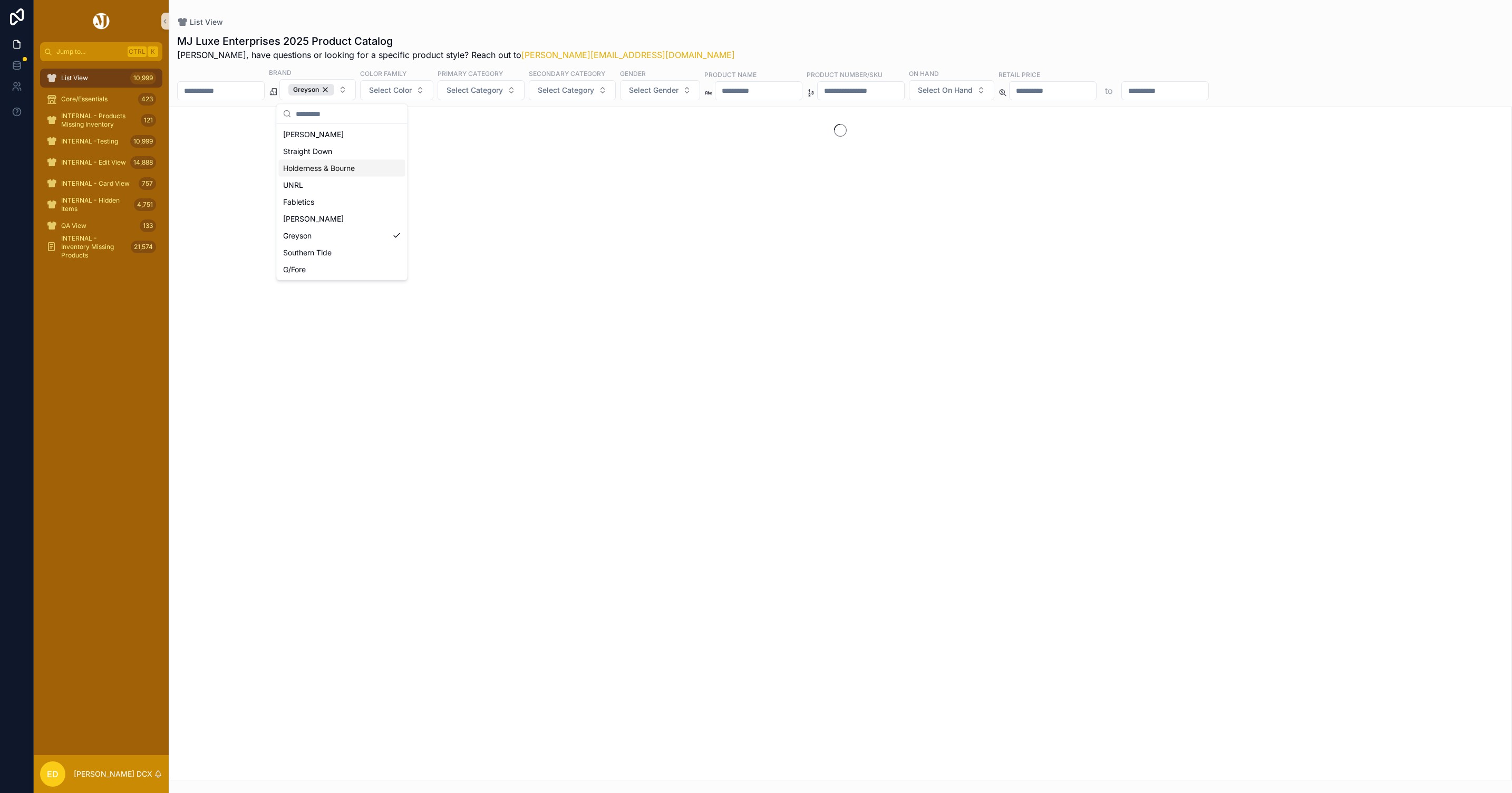
click at [447, 30] on div "MJ Luxe Enterprises 2025 Product Catalog Erwin, have questions or looking for a…" at bounding box center [840, 403] width 1343 height 752
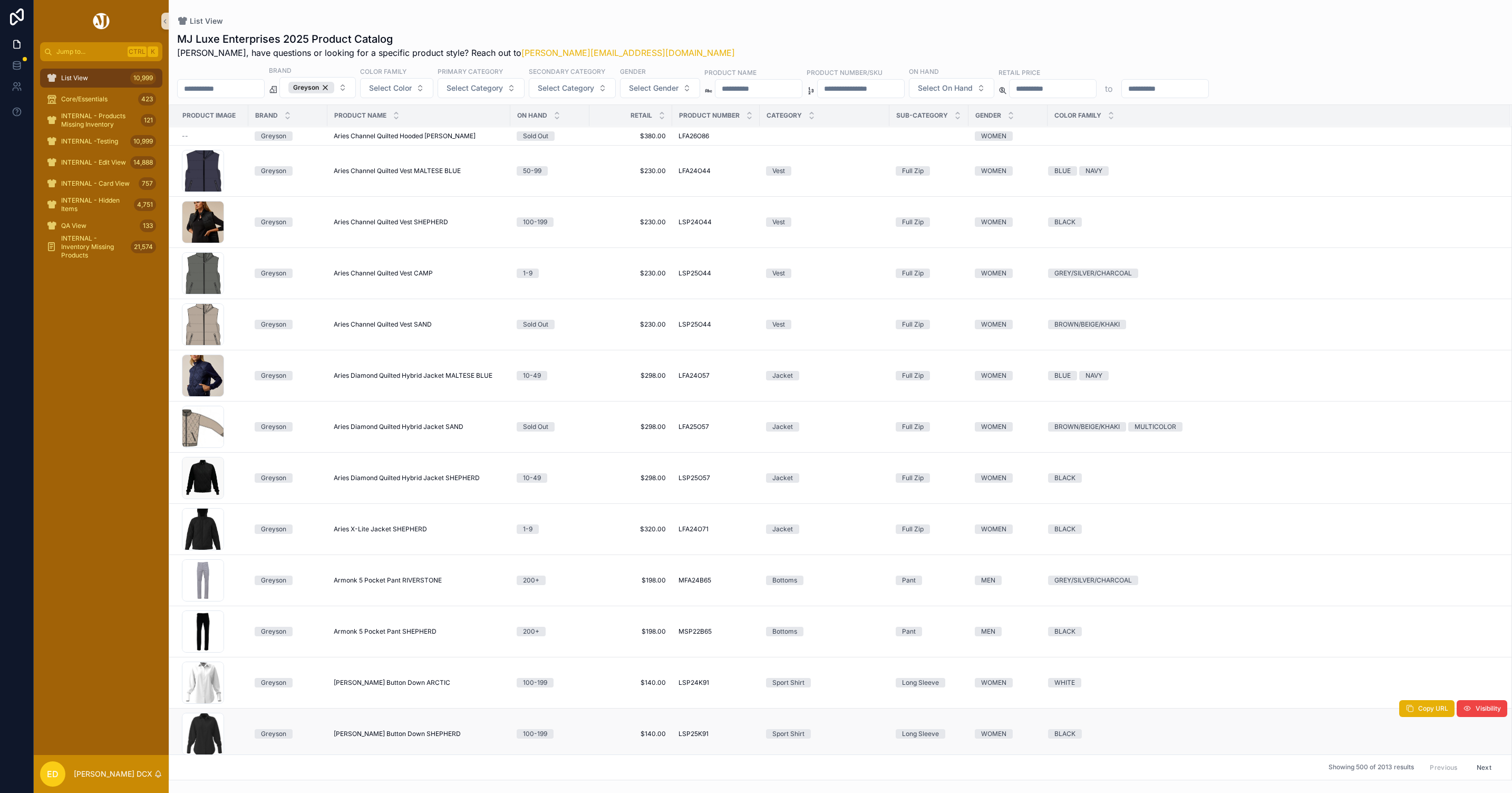
scroll to position [6538, 0]
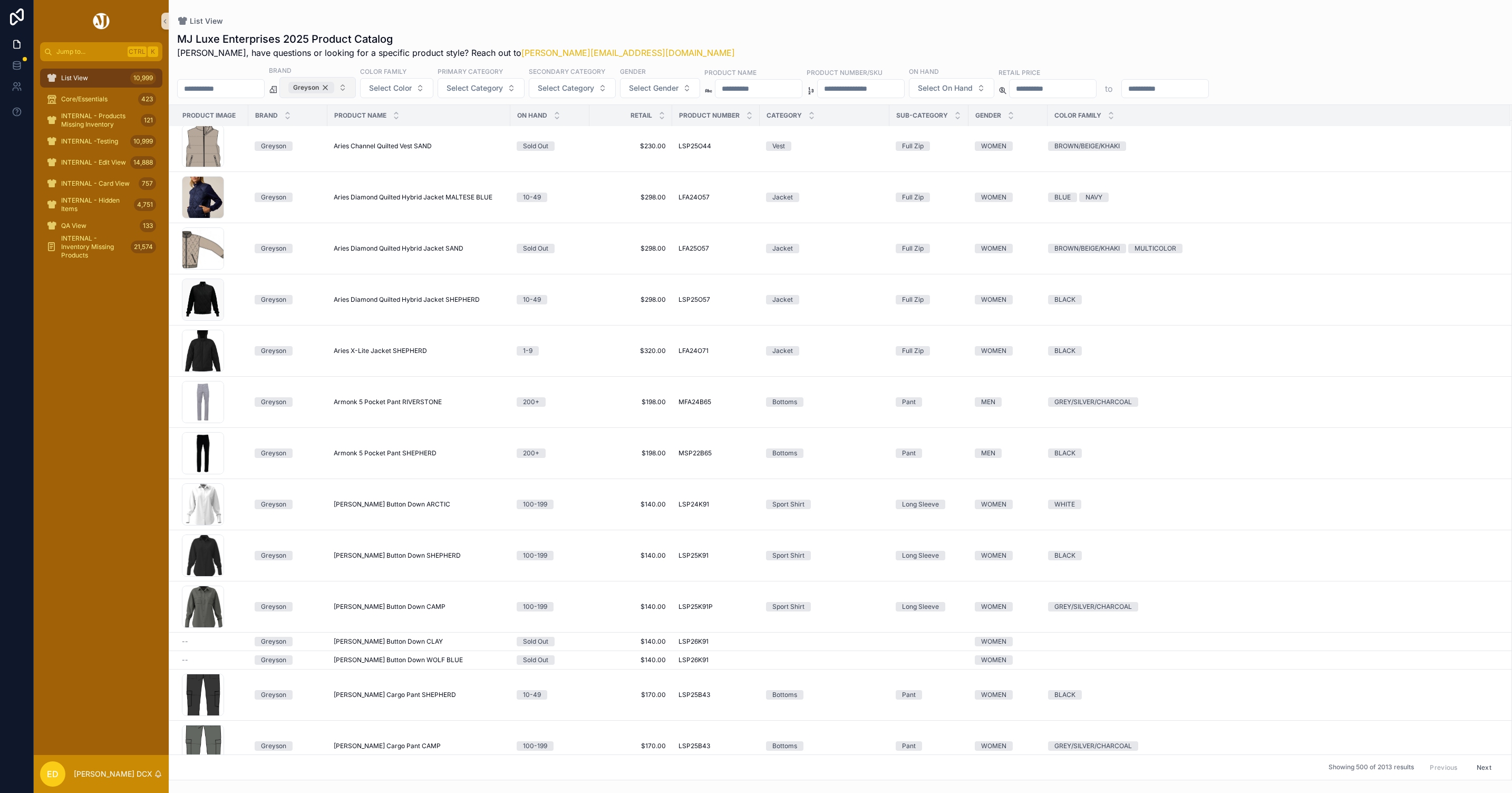
click at [334, 89] on div "Greyson" at bounding box center [311, 87] width 46 height 12
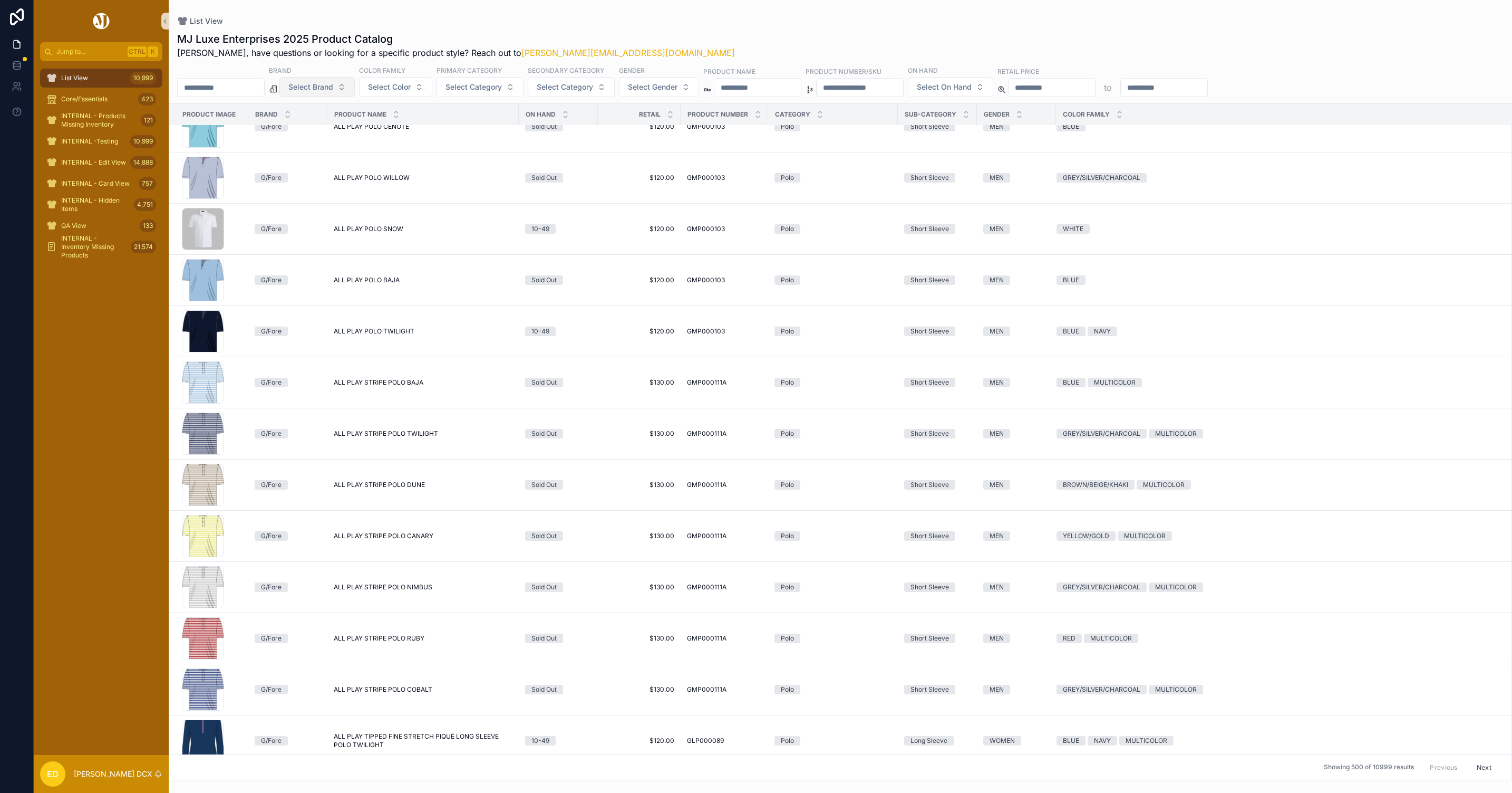
scroll to position [6569, 0]
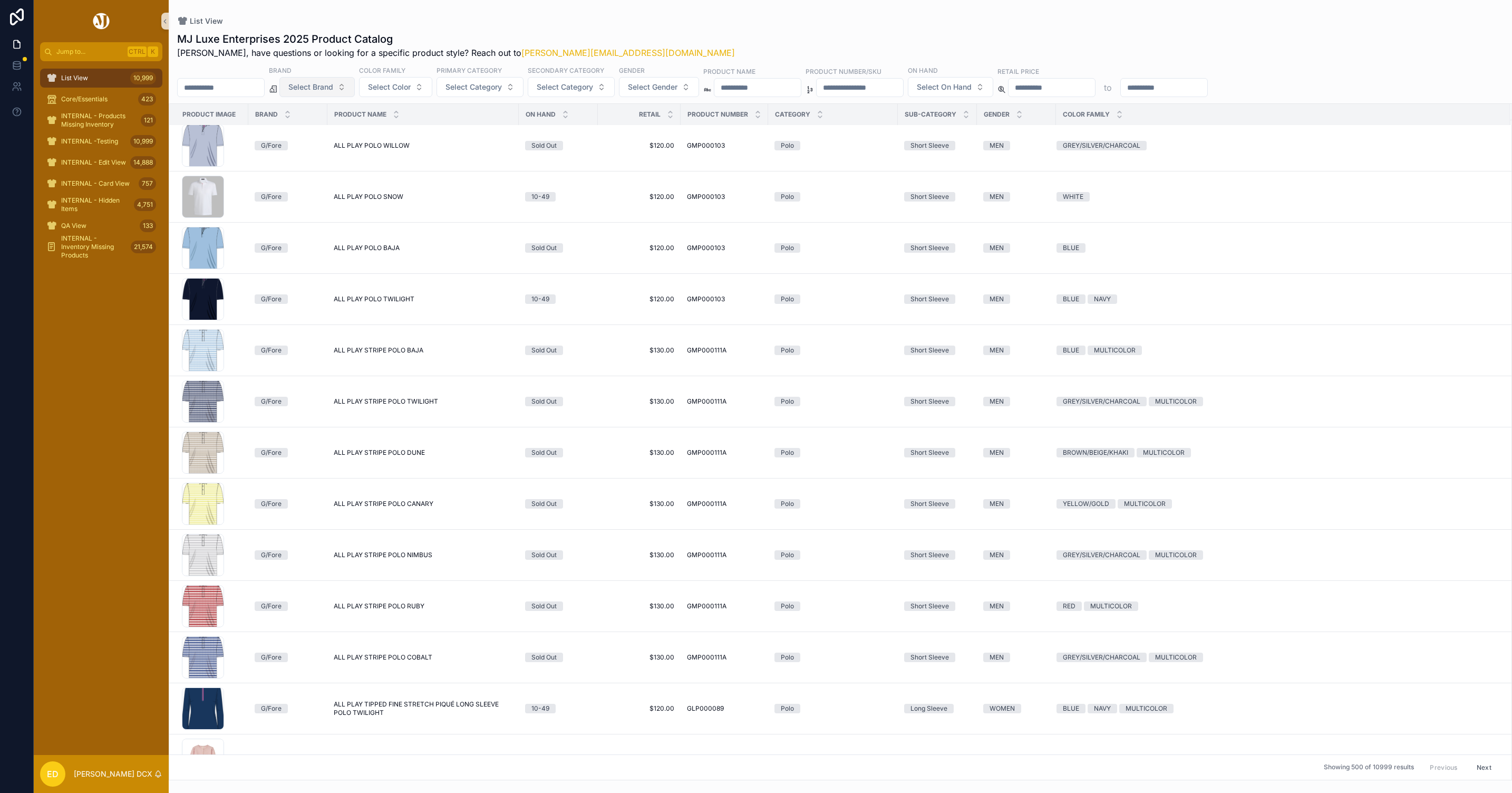
click at [334, 81] on span "Select Brand" at bounding box center [311, 86] width 45 height 11
click at [346, 251] on div "Southern Tide" at bounding box center [341, 249] width 126 height 17
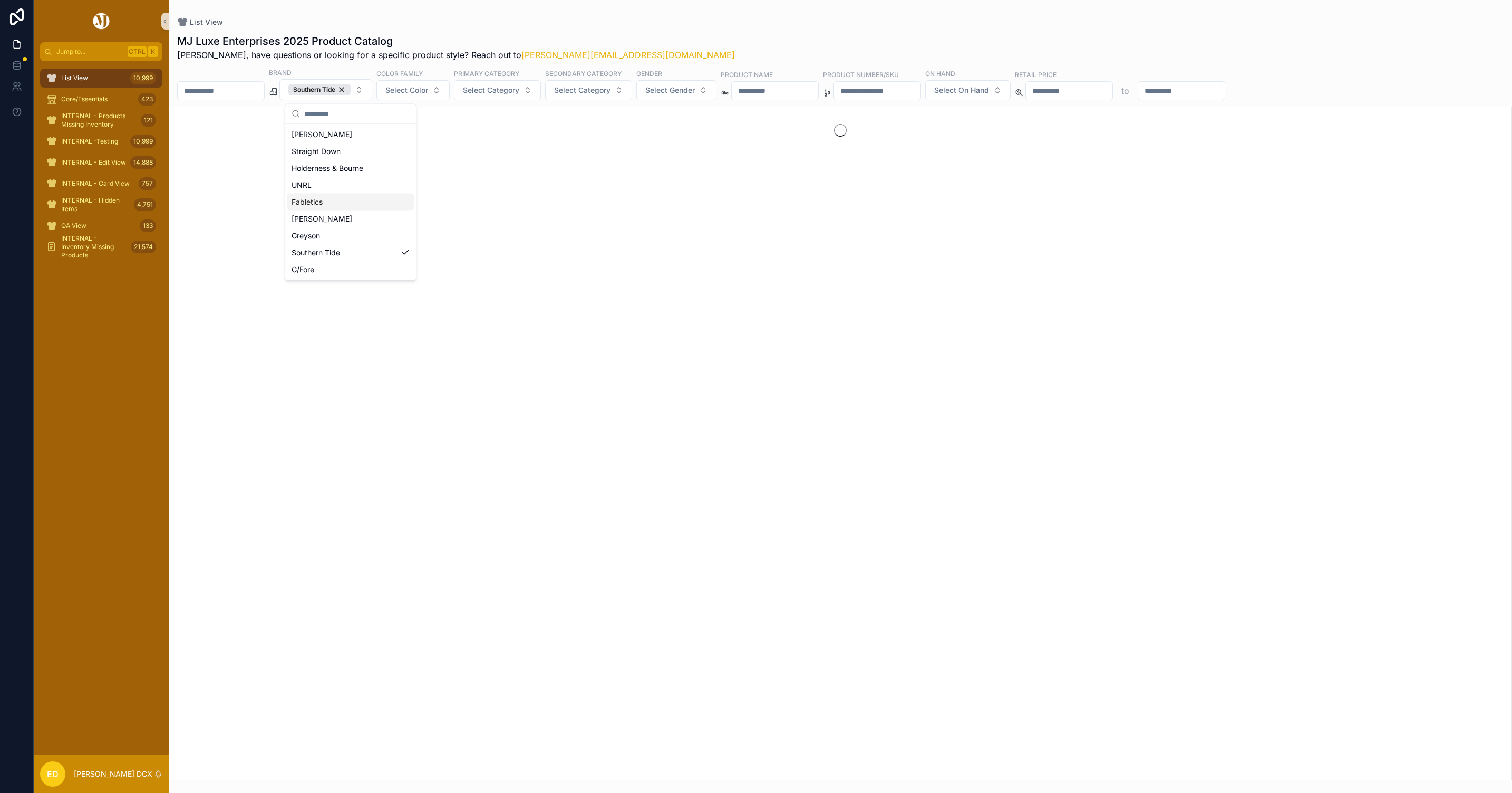
click at [462, 20] on div "List View" at bounding box center [840, 22] width 1327 height 11
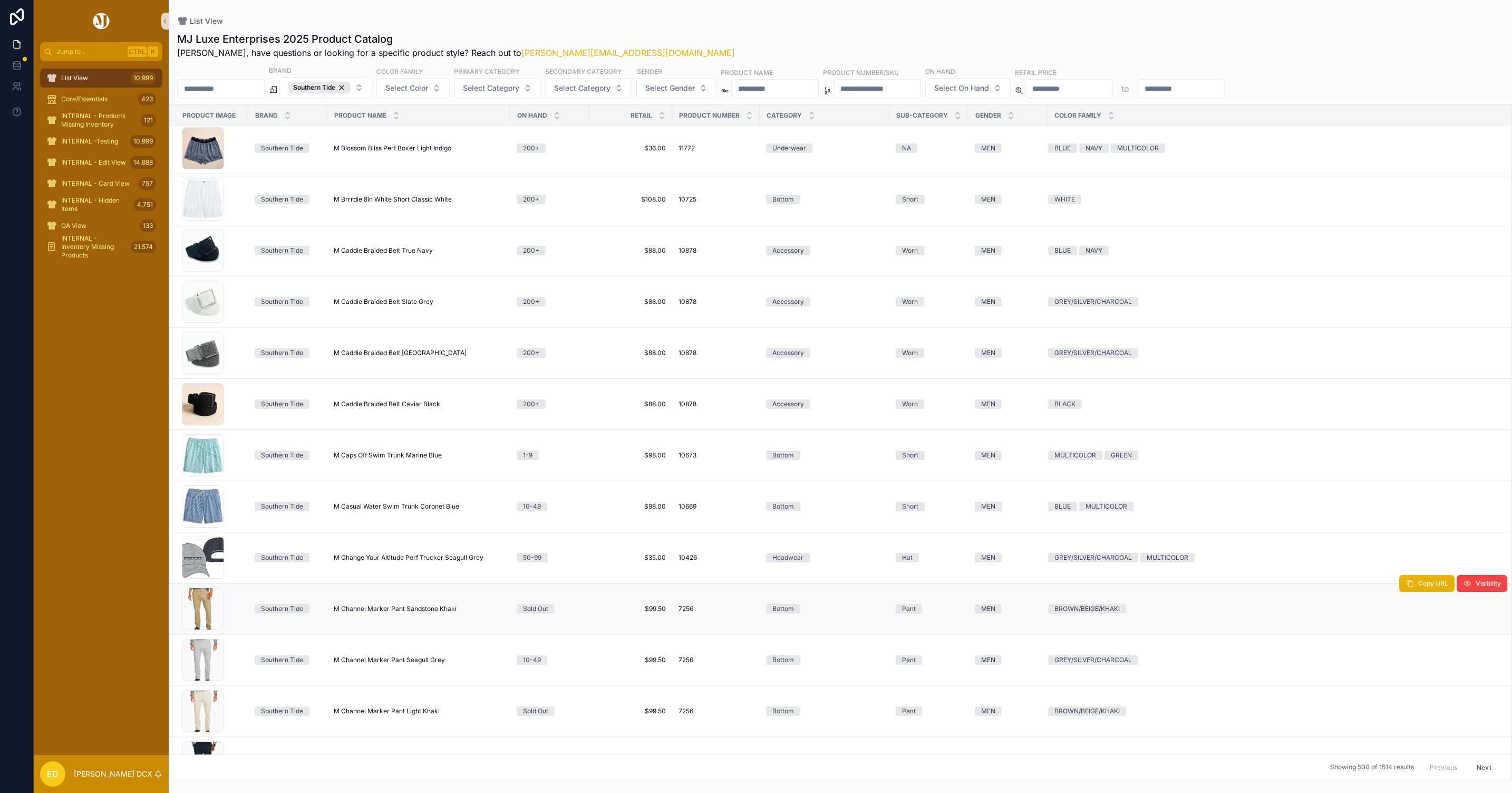
scroll to position [3858, 0]
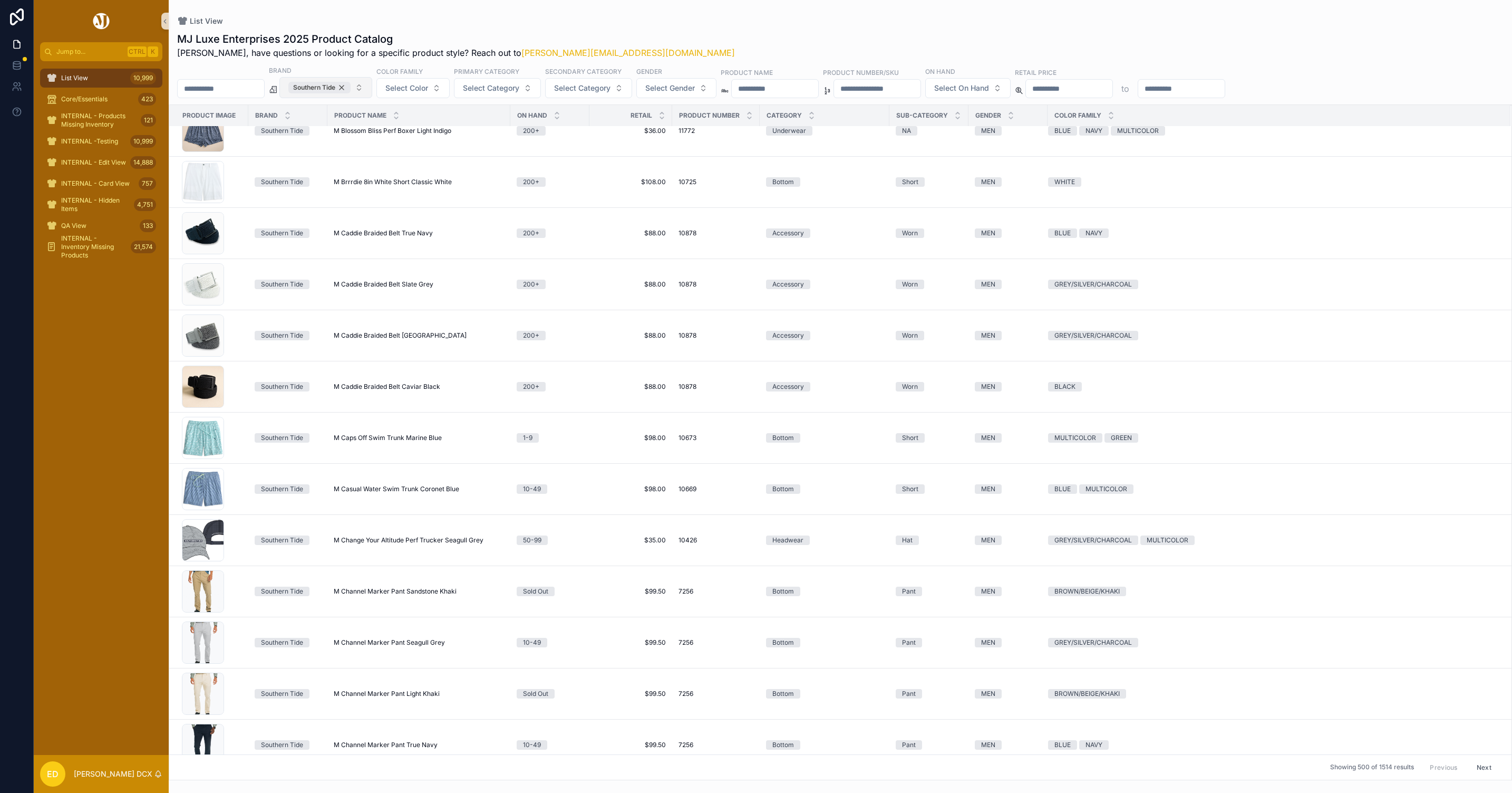
click at [350, 84] on div "Southern Tide" at bounding box center [320, 87] width 63 height 12
click at [366, 84] on button "Southern Tide" at bounding box center [326, 88] width 93 height 21
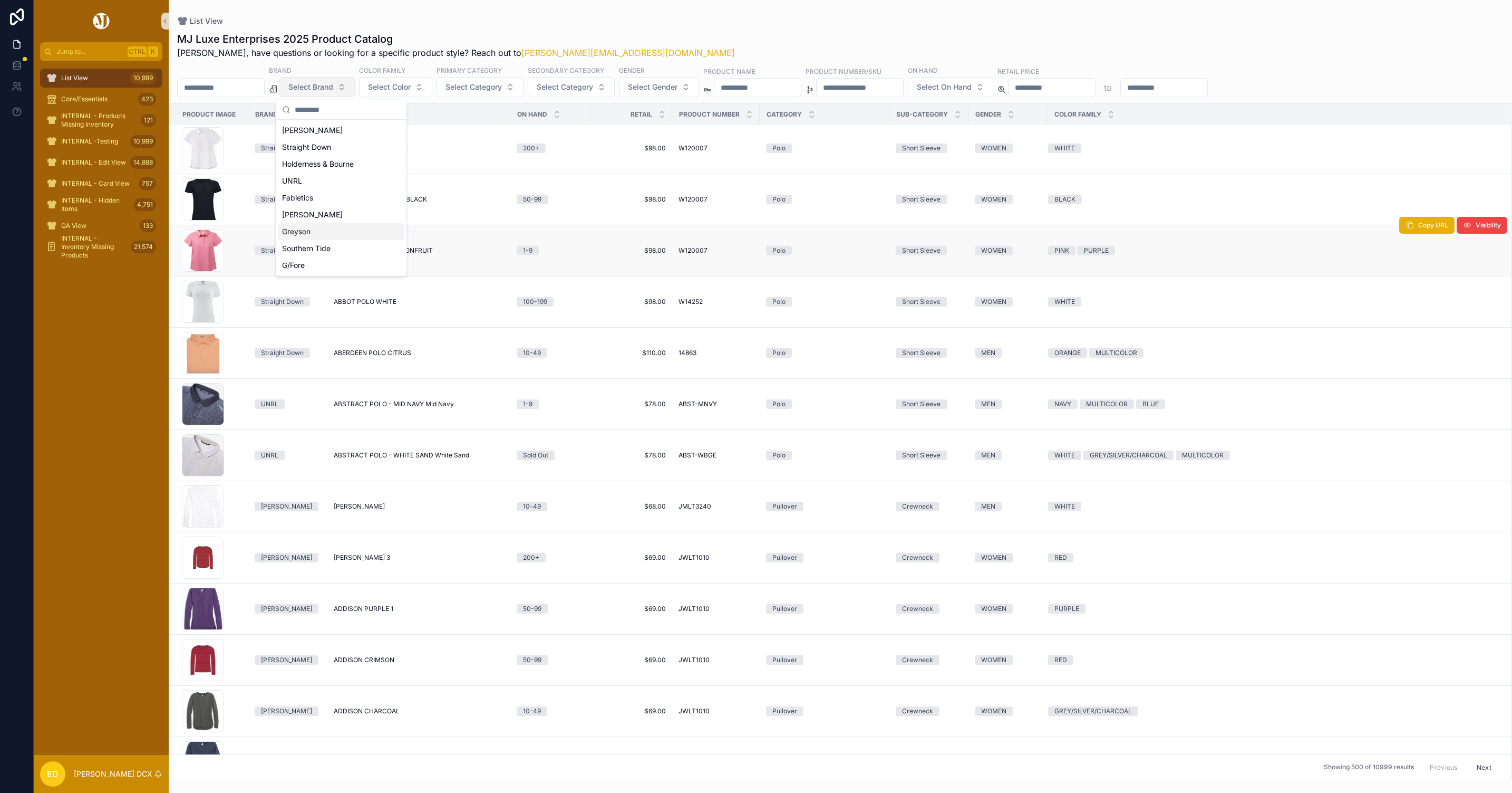
scroll to position [3826, 0]
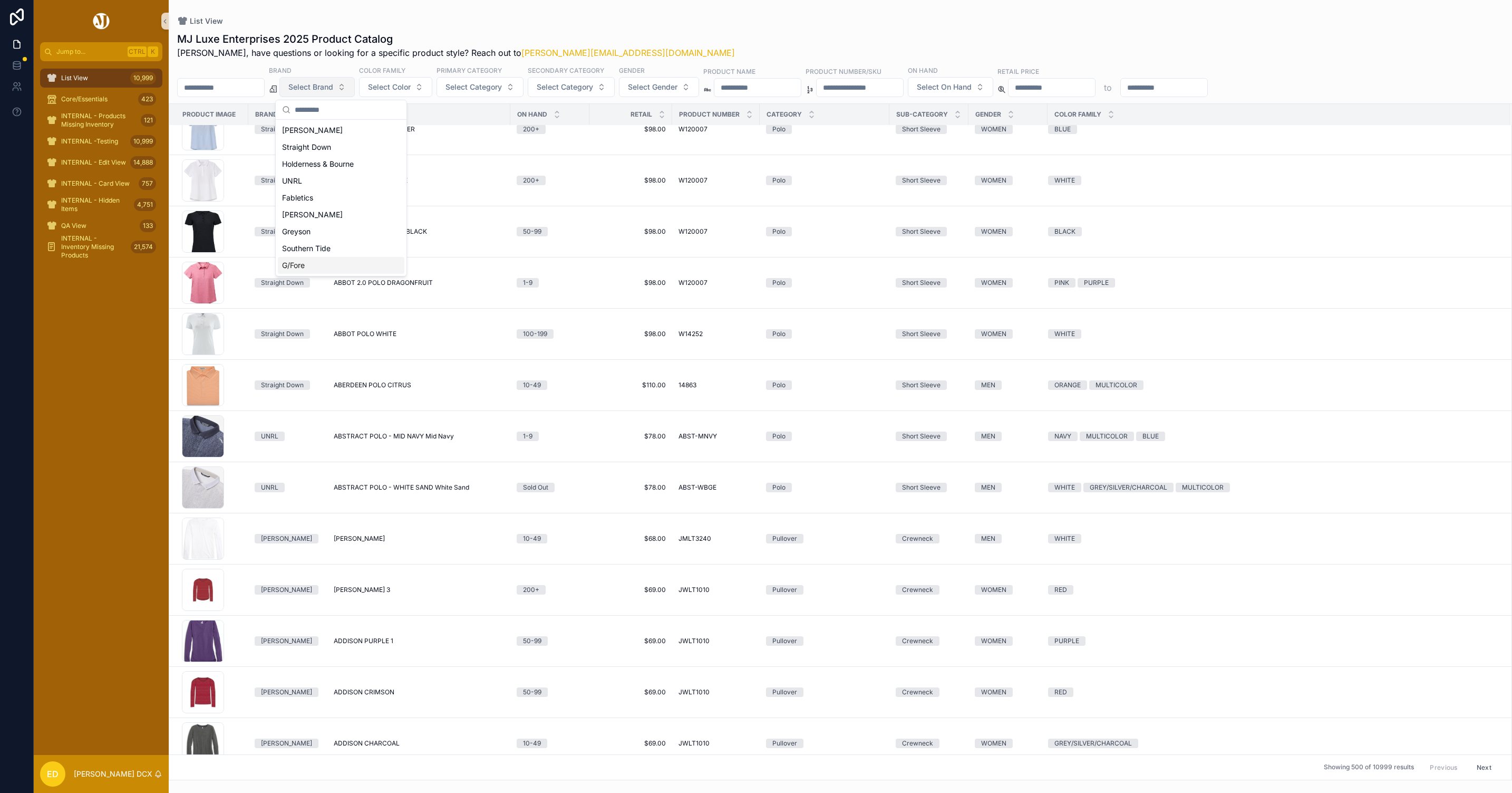
click at [340, 255] on div "Southern Tide" at bounding box center [341, 249] width 126 height 17
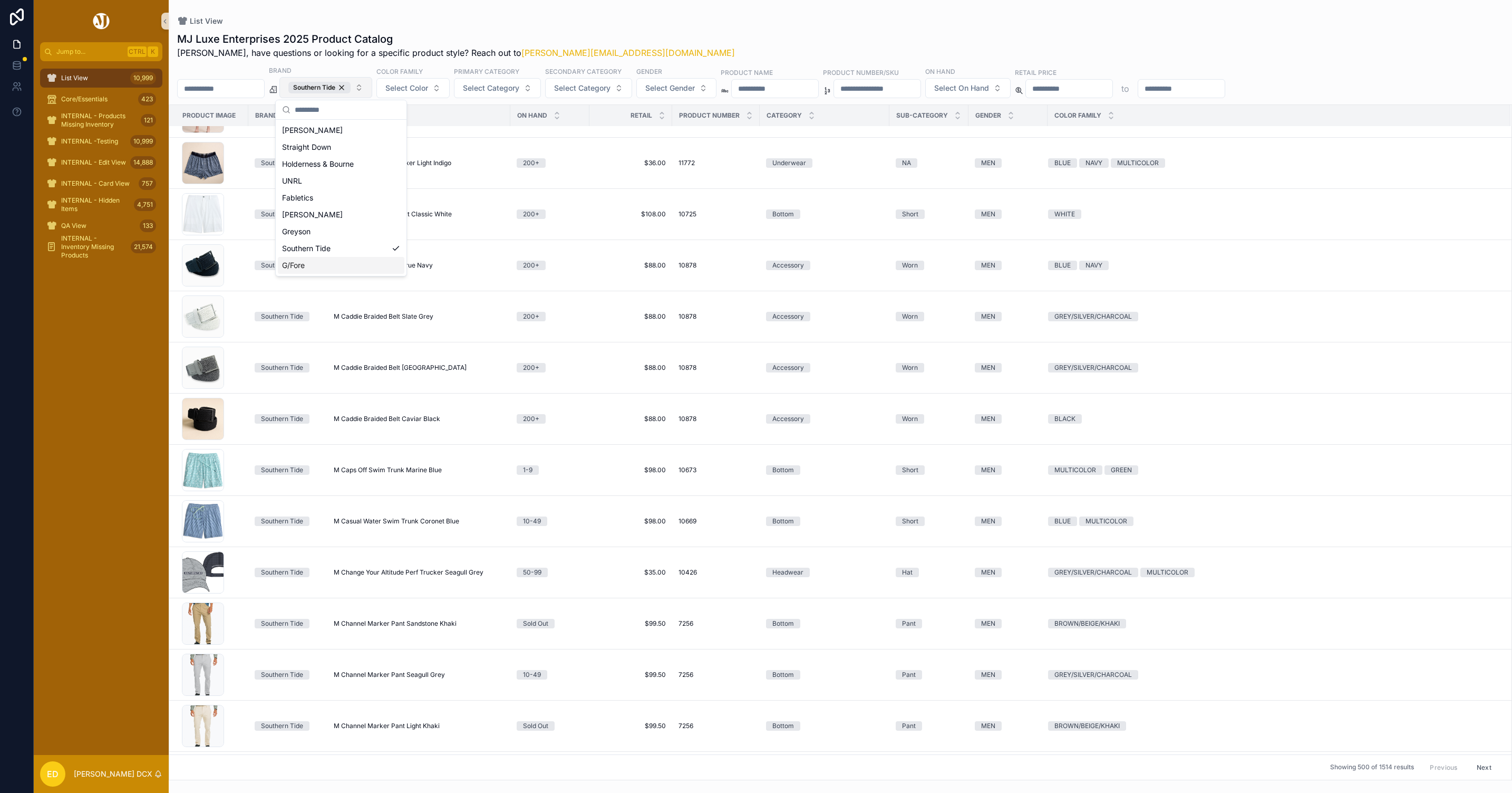
click at [340, 263] on div "G/Fore" at bounding box center [341, 266] width 126 height 17
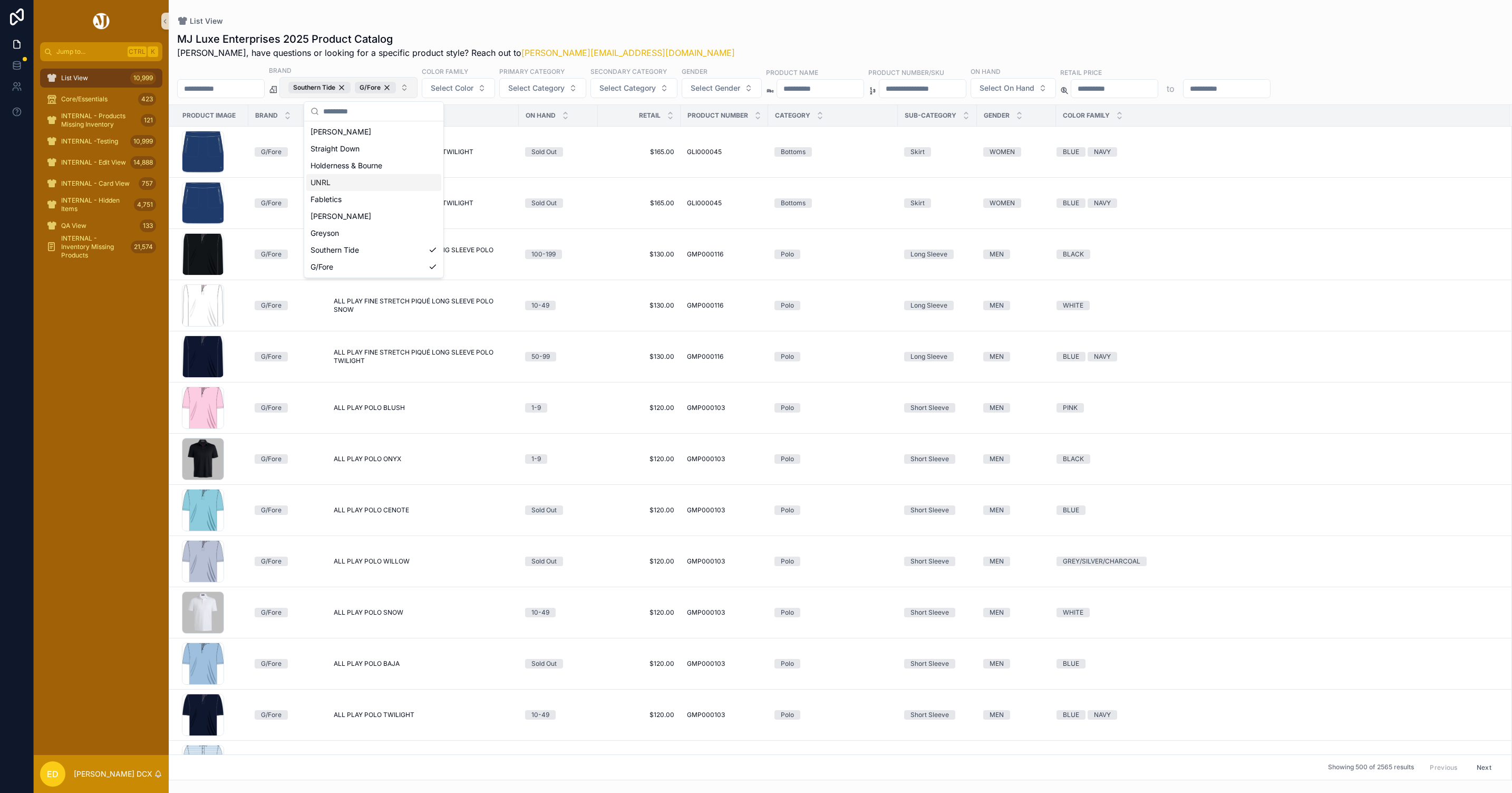
click at [357, 247] on div "Southern Tide" at bounding box center [374, 250] width 135 height 17
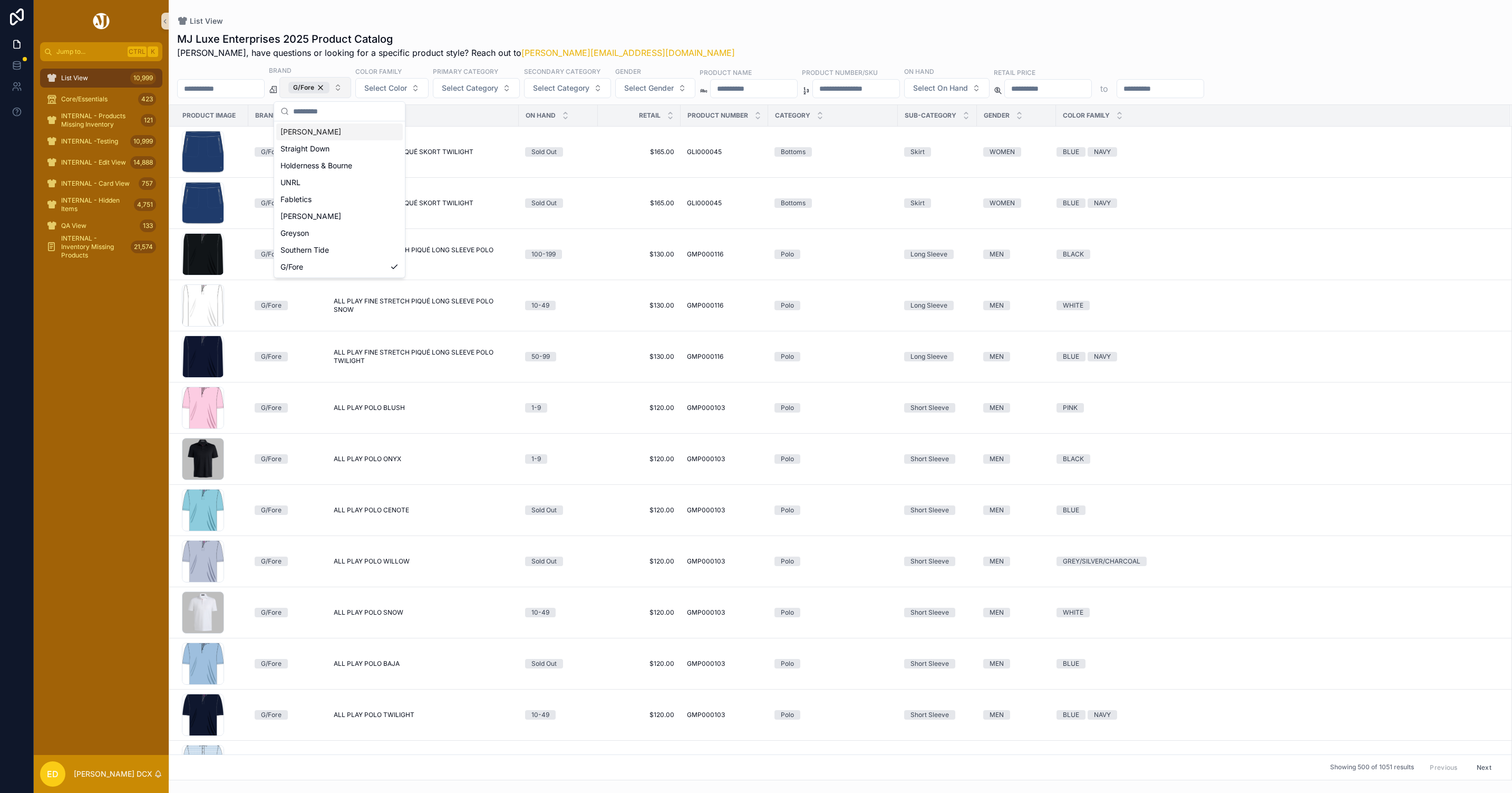
click at [506, 32] on h1 "MJ Luxe Enterprises 2025 Product Catalog" at bounding box center [456, 39] width 558 height 15
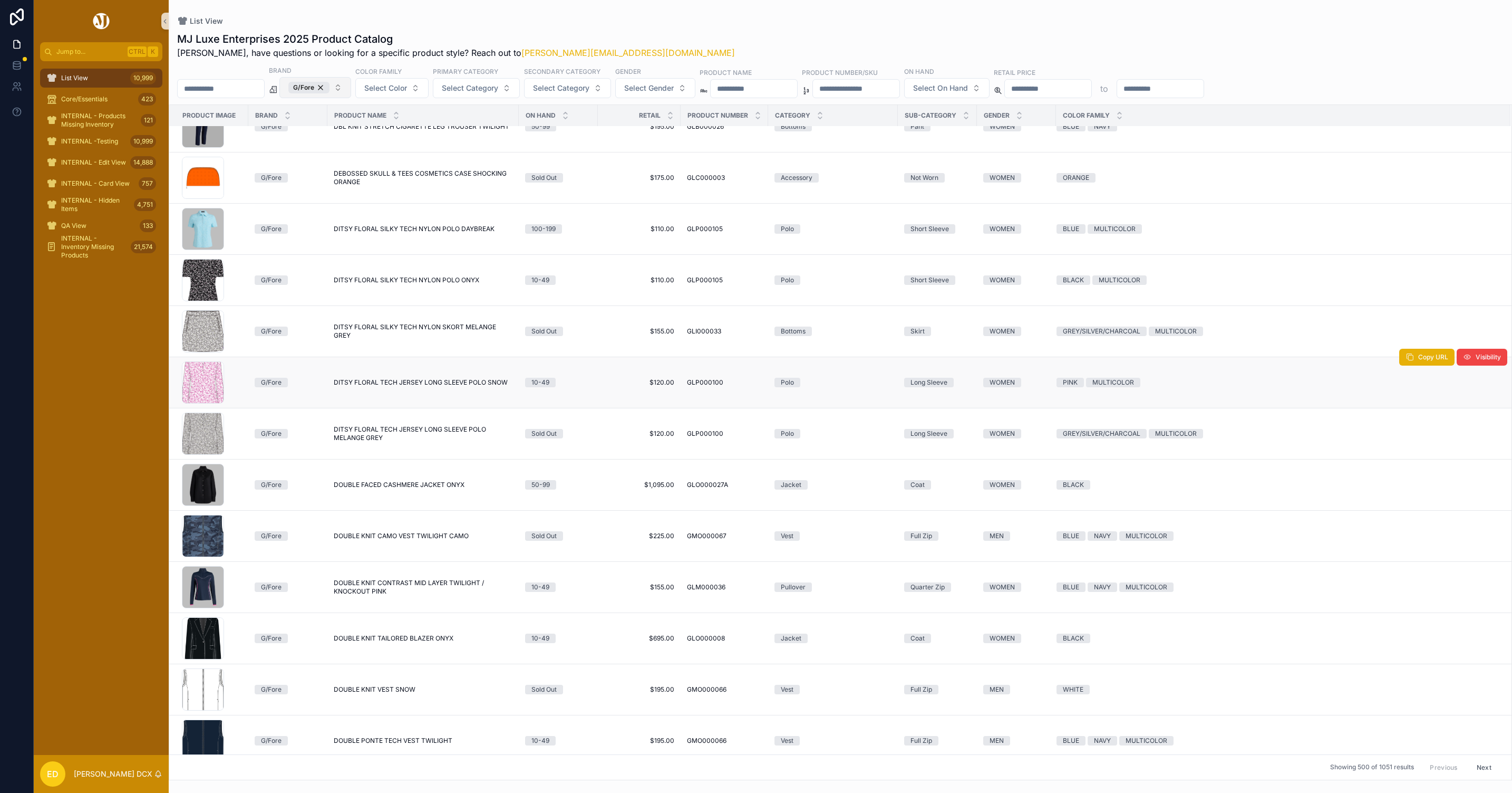
scroll to position [9371, 0]
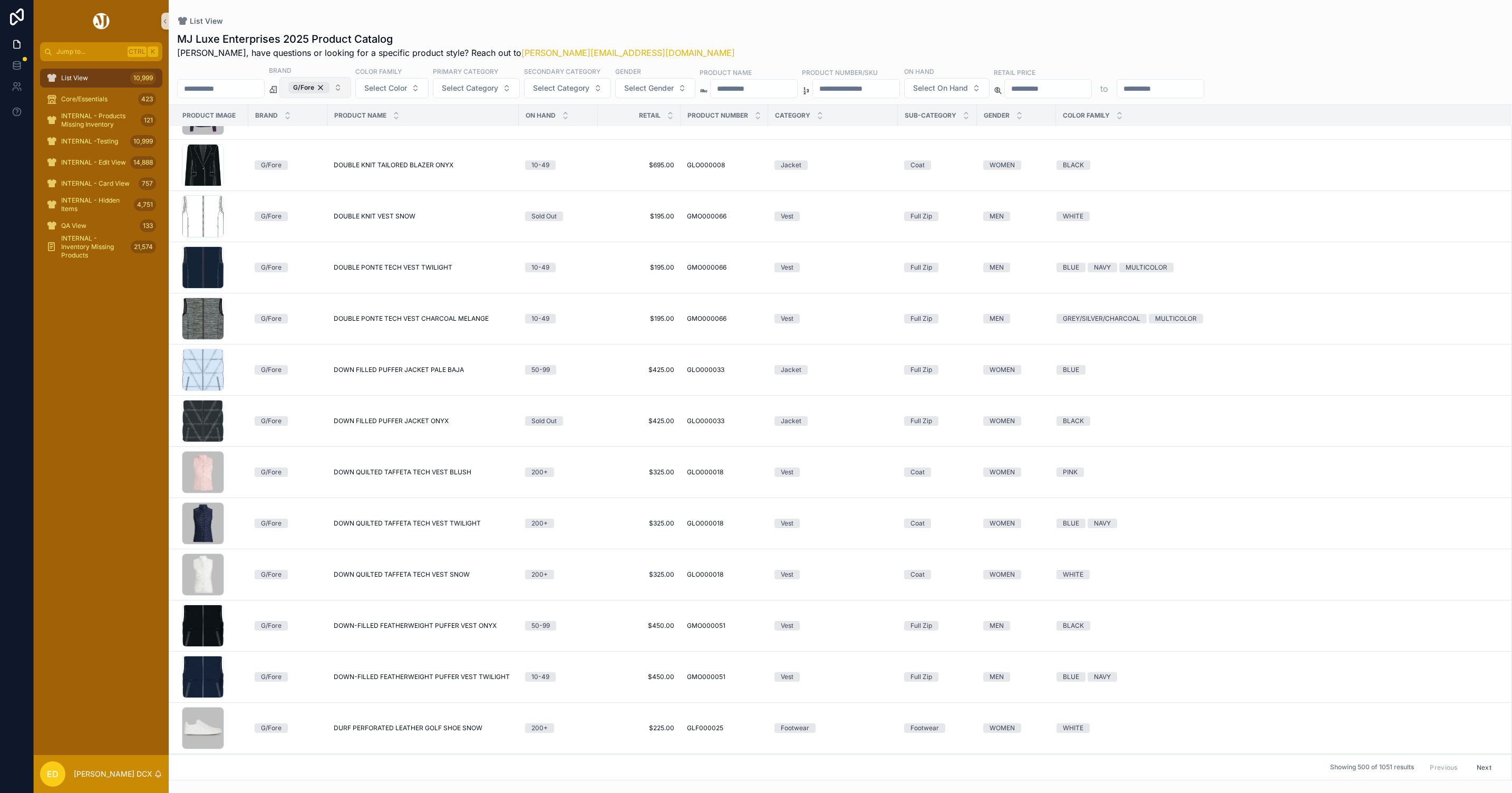
click at [329, 88] on div "G/Fore" at bounding box center [309, 87] width 41 height 12
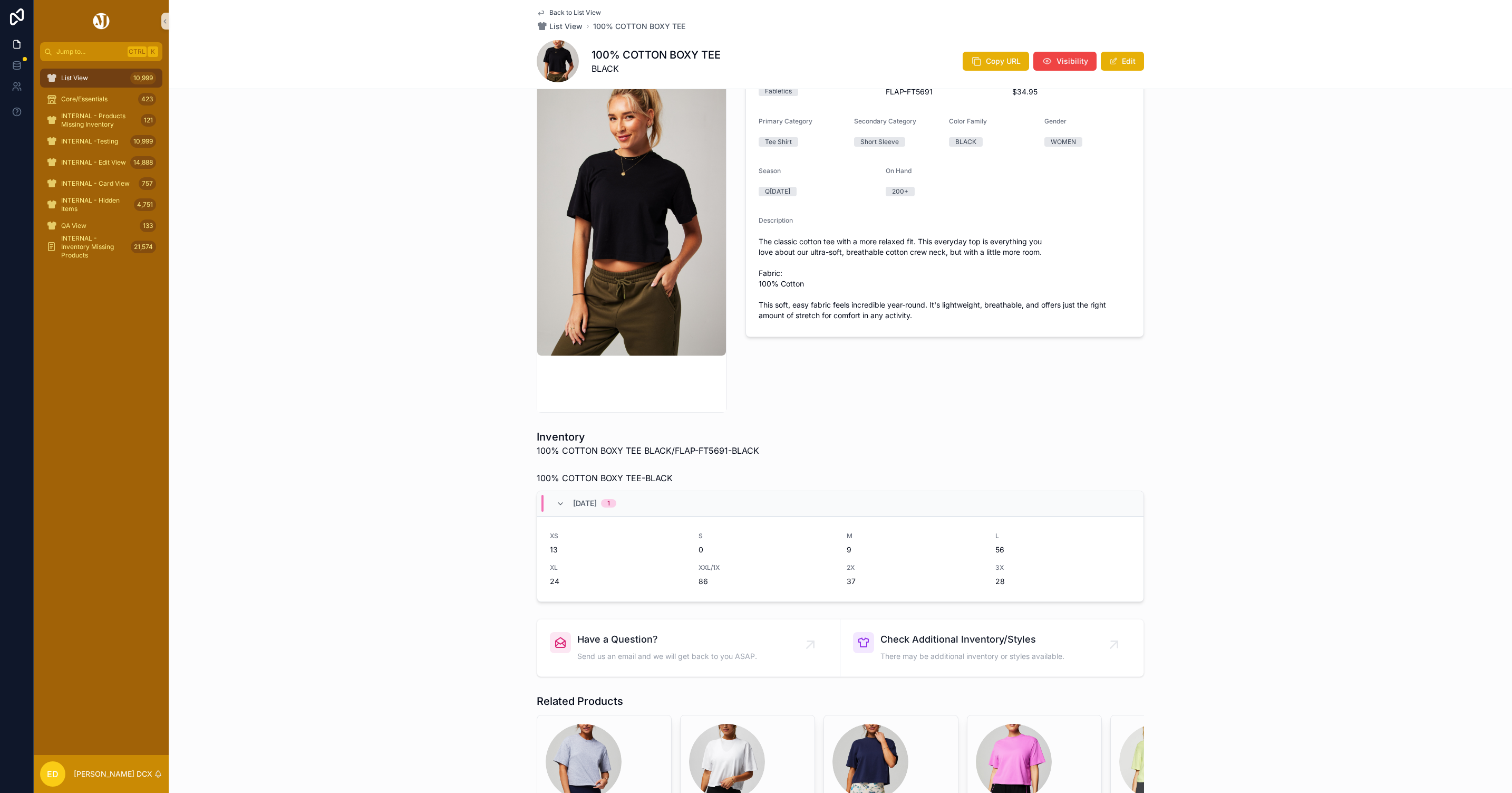
scroll to position [251, 0]
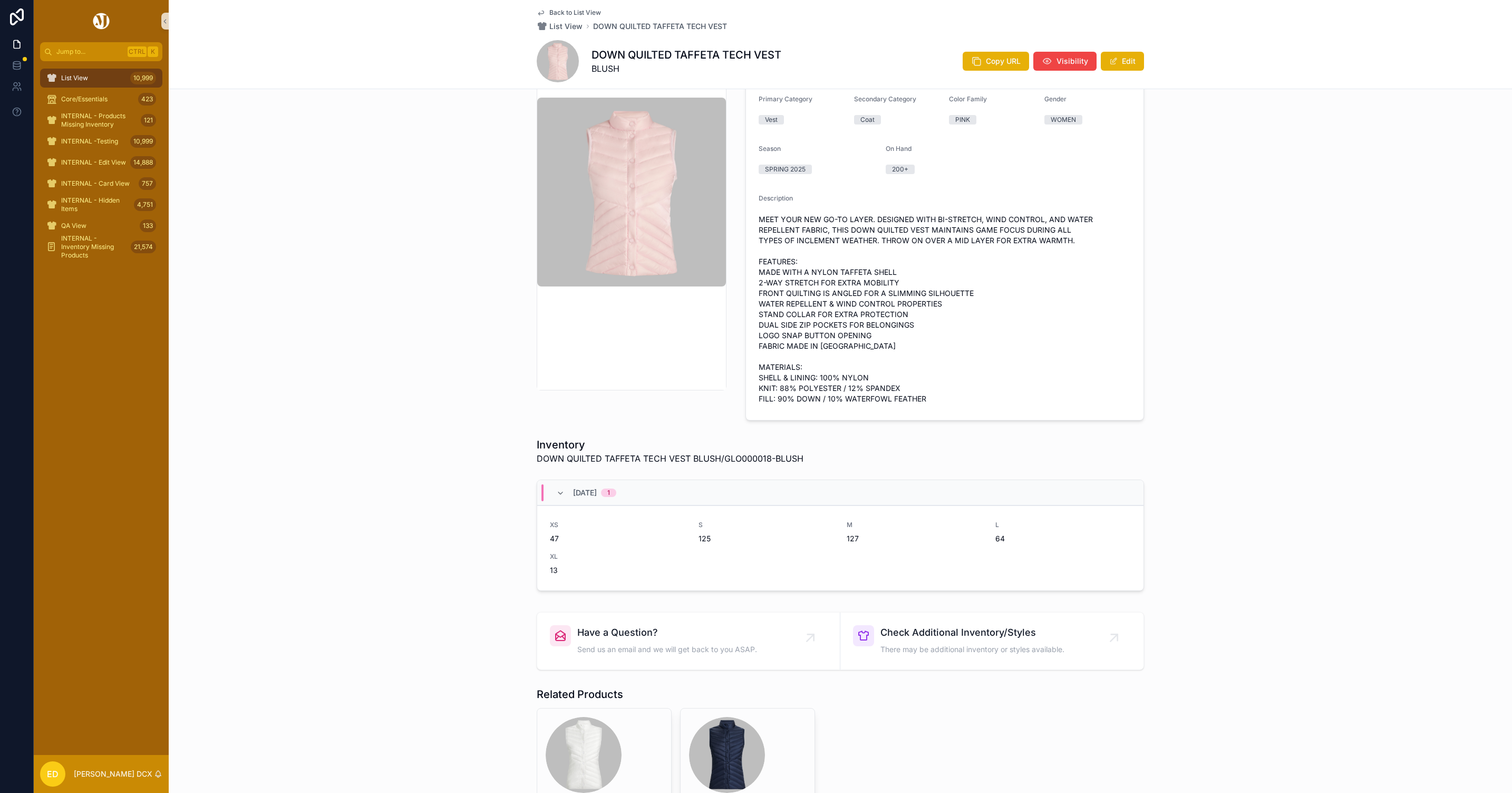
scroll to position [255, 0]
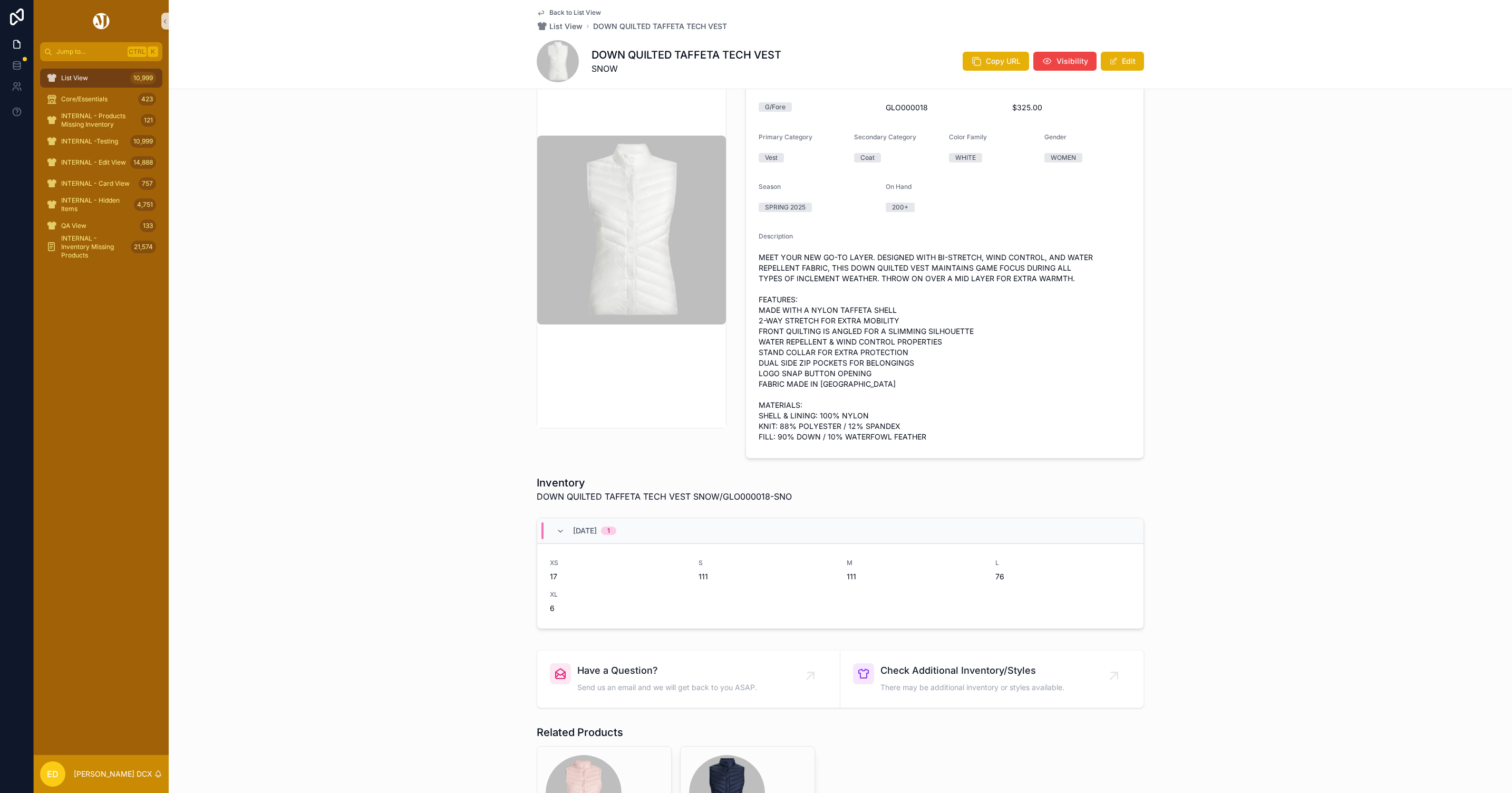
scroll to position [158, 0]
